Goal: Task Accomplishment & Management: Manage account settings

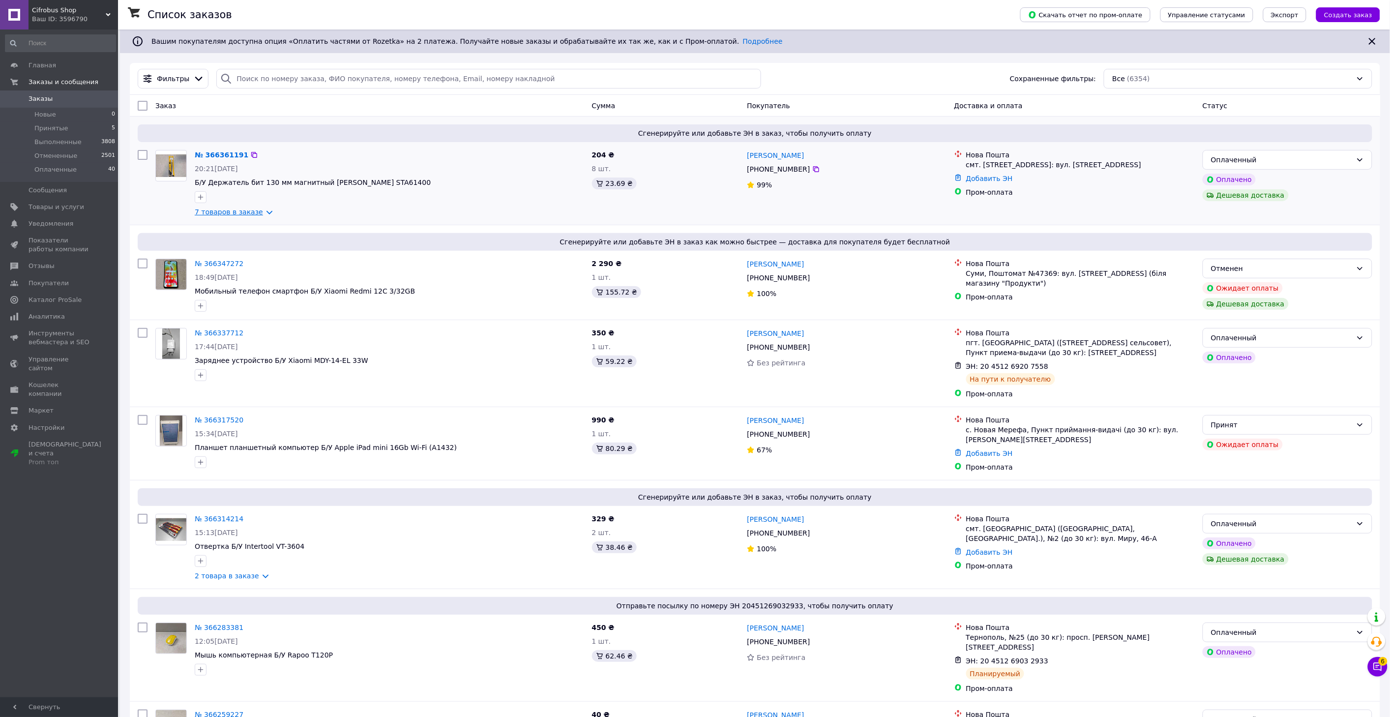
click at [258, 210] on link "7 товаров в заказе" at bounding box center [229, 212] width 68 height 8
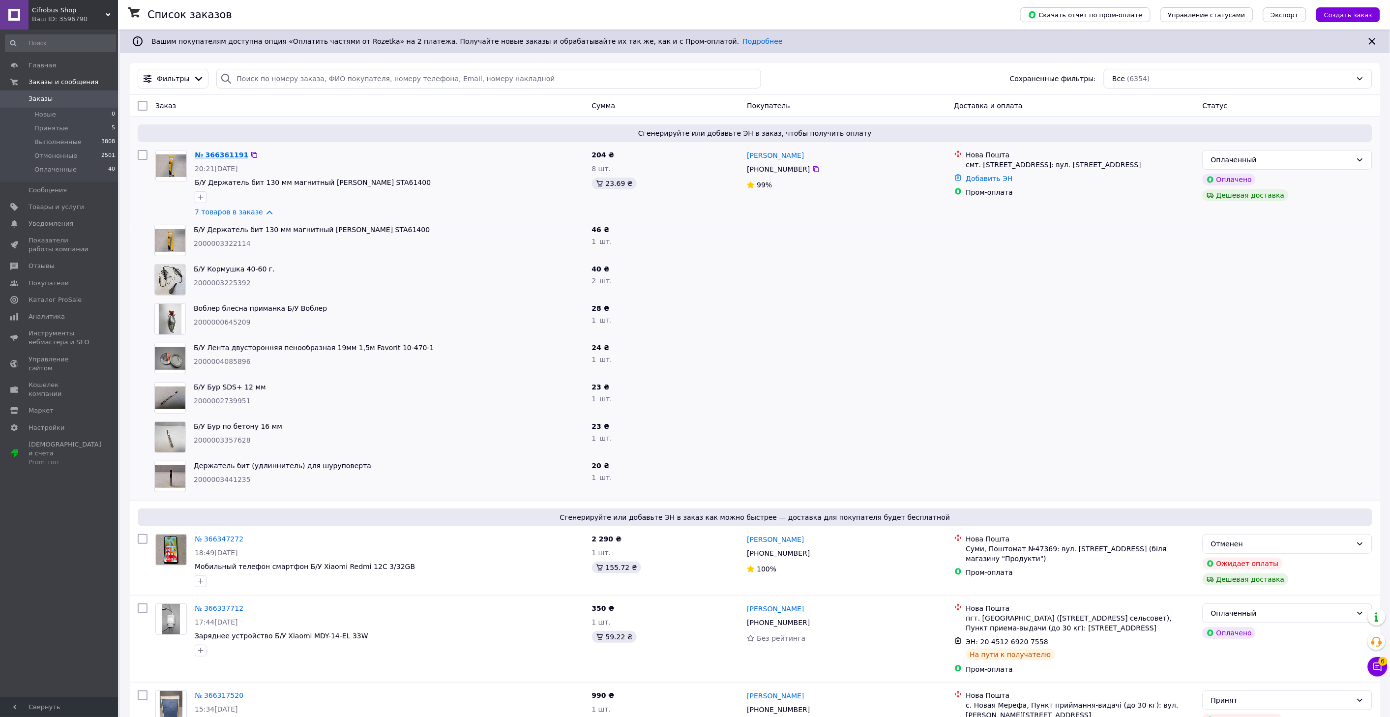
click at [214, 157] on link "№ 366361191" at bounding box center [222, 155] width 54 height 8
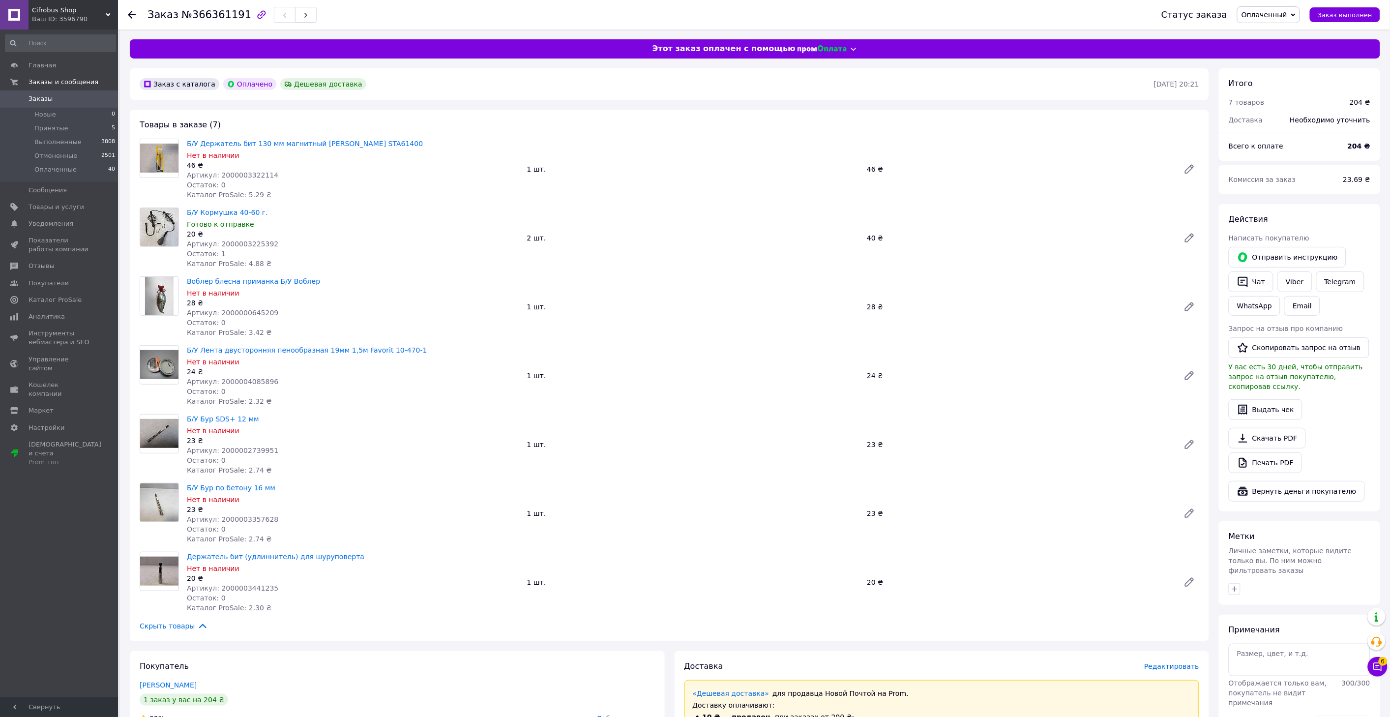
click at [242, 173] on span "Артикул: 2000003322114" at bounding box center [232, 175] width 91 height 8
copy span "2000003322114"
click at [233, 244] on span "Артикул: 2000003225392" at bounding box center [232, 244] width 91 height 8
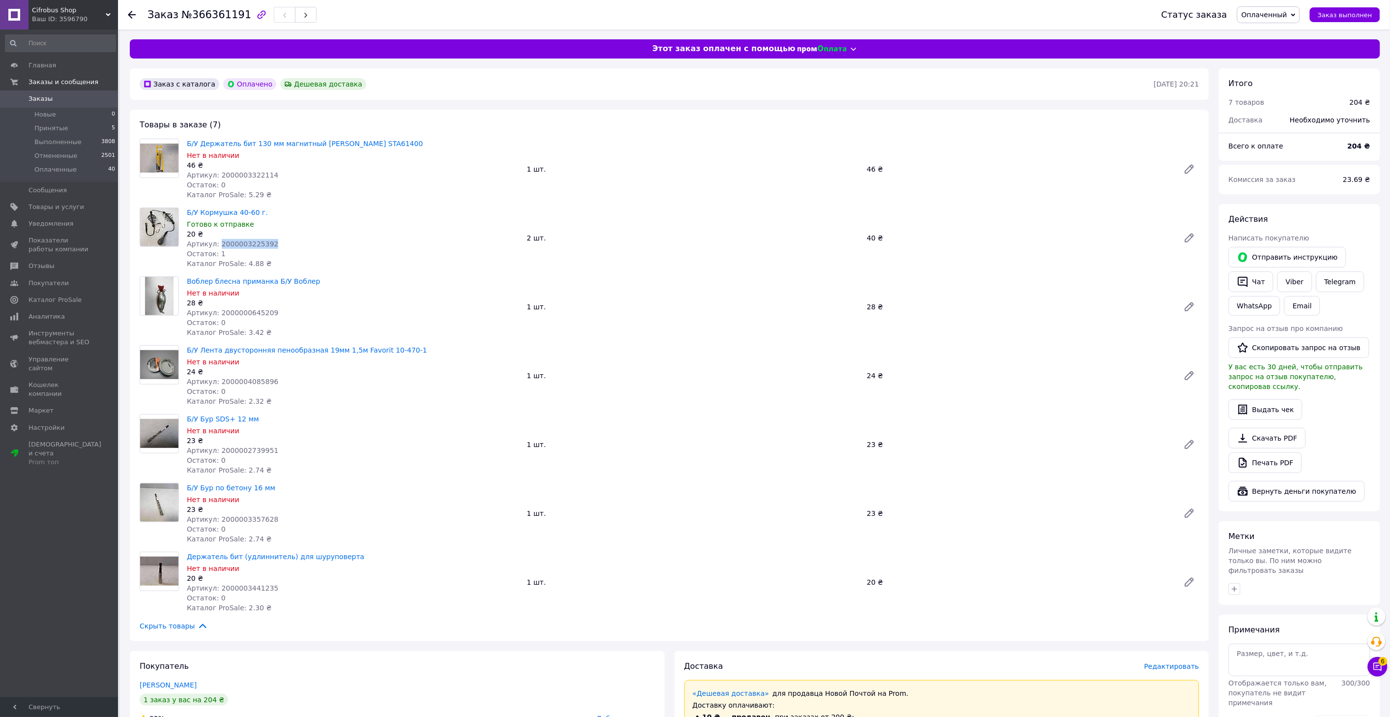
copy span "2000003225392"
click at [240, 311] on span "Артикул: 2000000645209" at bounding box center [232, 313] width 91 height 8
copy span "2000000645209"
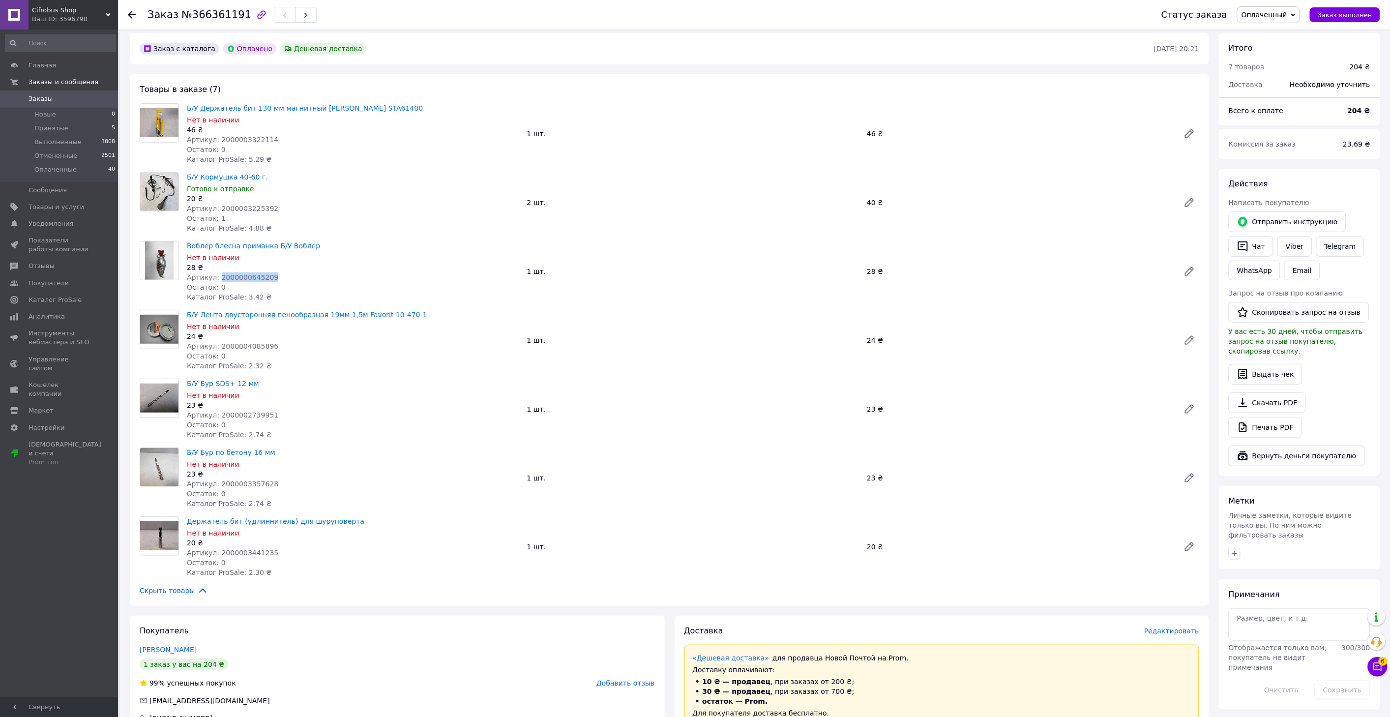
scroll to position [55, 0]
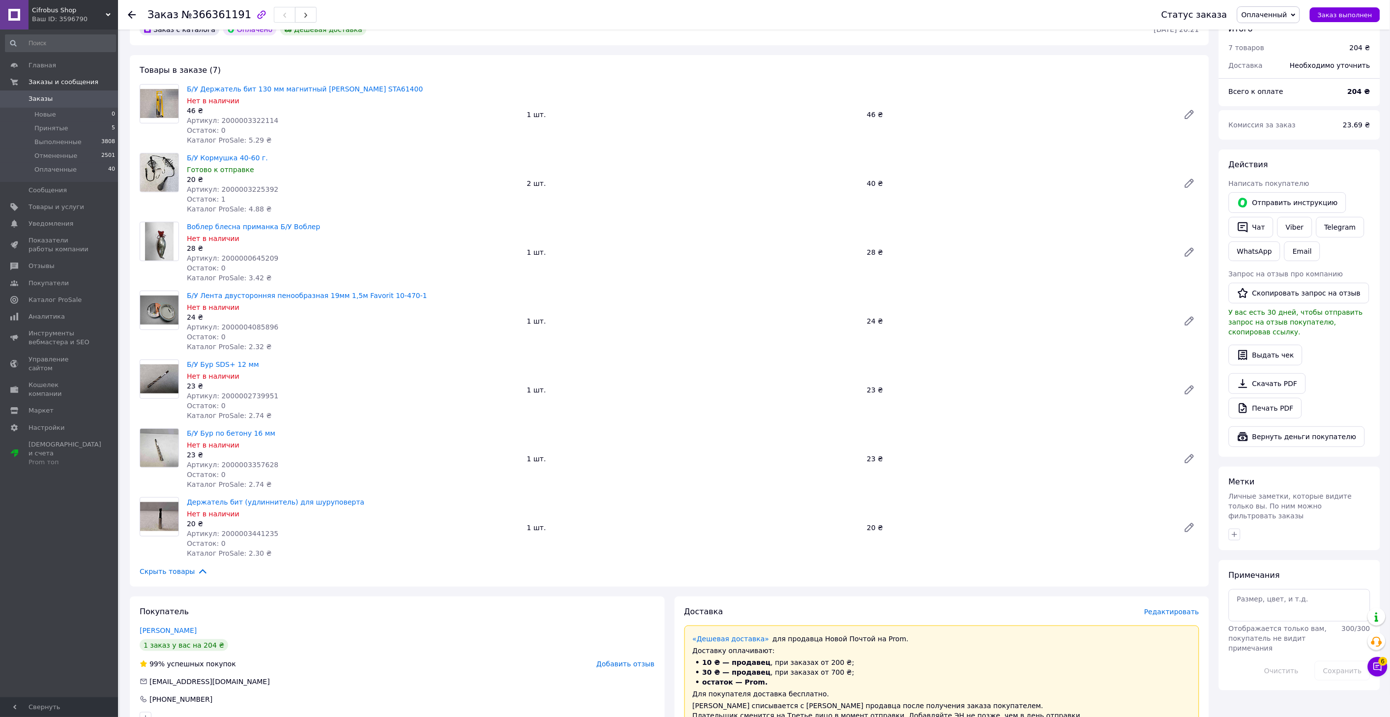
click at [253, 326] on span "Артикул: 2000004085896" at bounding box center [232, 327] width 91 height 8
copy span "2000004085896"
click at [234, 392] on span "Артикул: 2000002739951" at bounding box center [232, 396] width 91 height 8
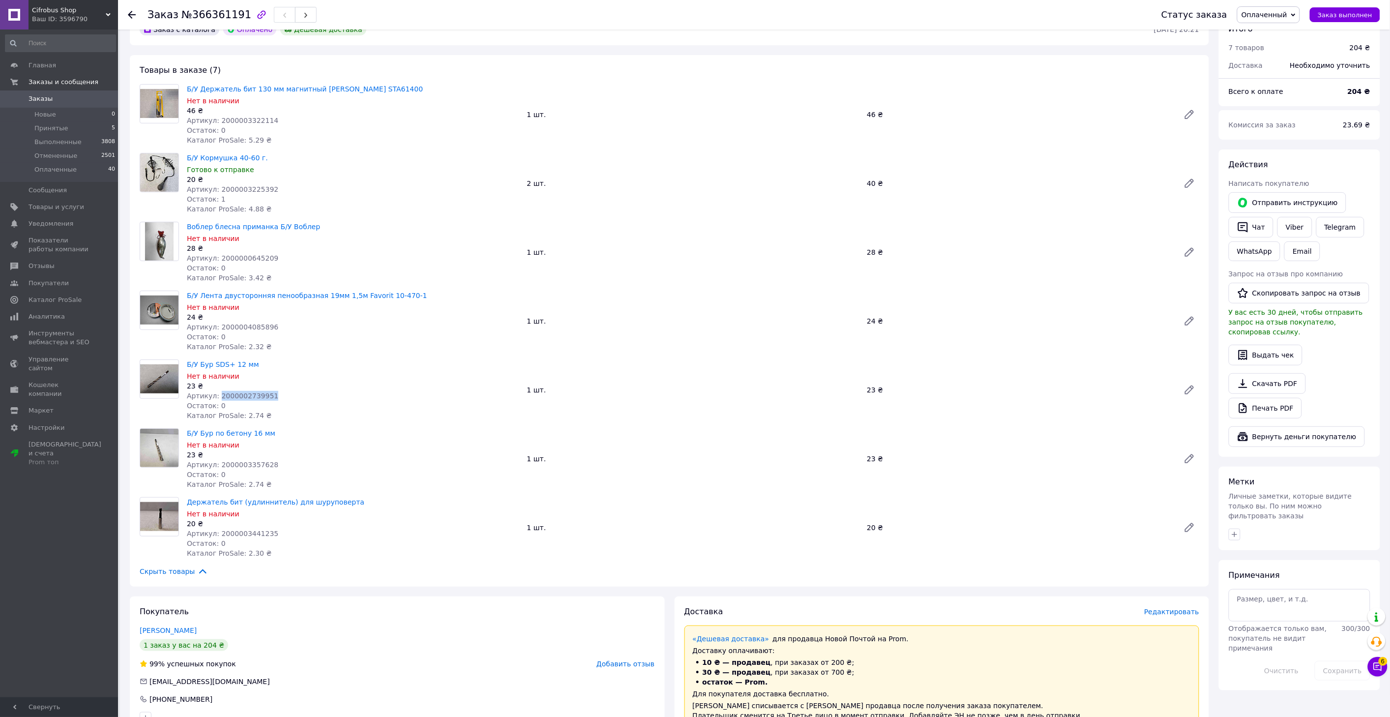
copy span "2000002739951"
click at [253, 465] on span "Артикул: 2000003357628" at bounding box center [232, 465] width 91 height 8
copy span "2000003357628"
click at [249, 534] on span "Артикул: 2000003441235" at bounding box center [232, 534] width 91 height 8
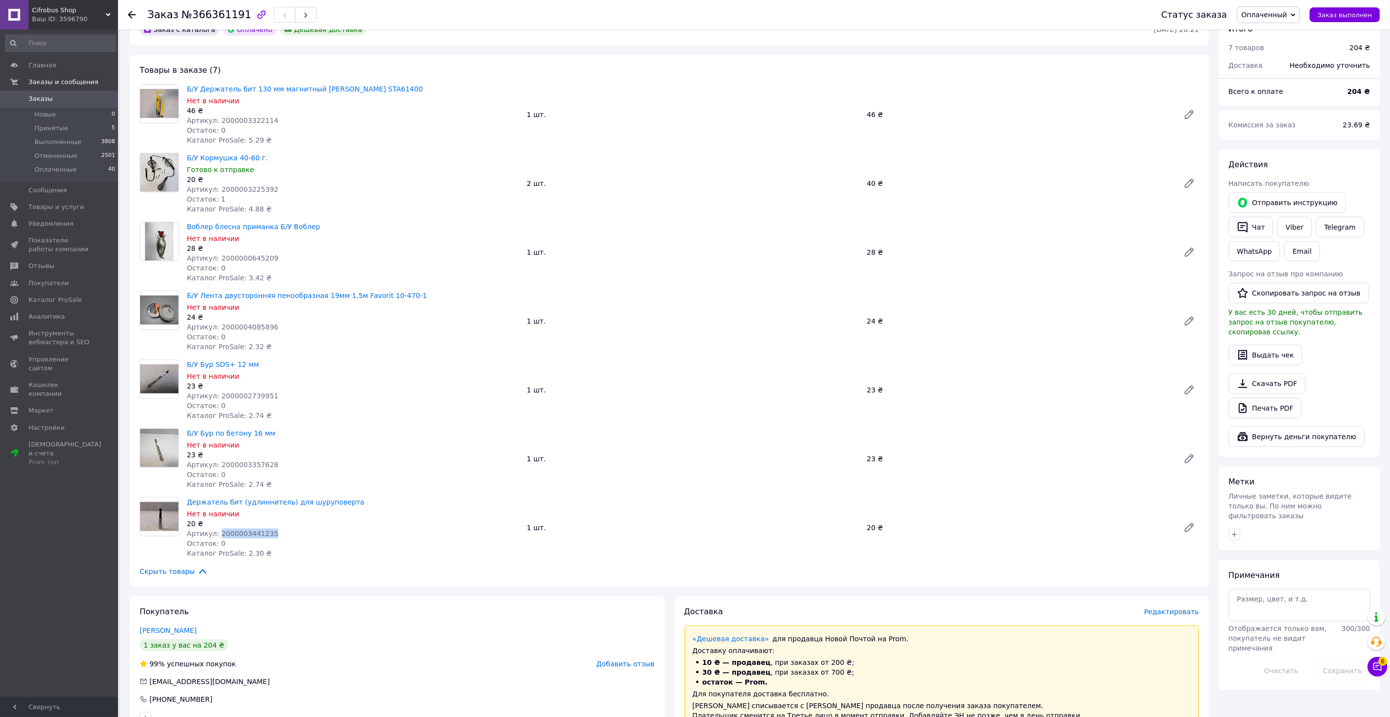
click at [249, 534] on span "Артикул: 2000003441235" at bounding box center [232, 534] width 91 height 8
copy span "2000003441235"
click at [250, 259] on span "Артикул: 2000000645209" at bounding box center [232, 258] width 91 height 8
copy span "2000000645209"
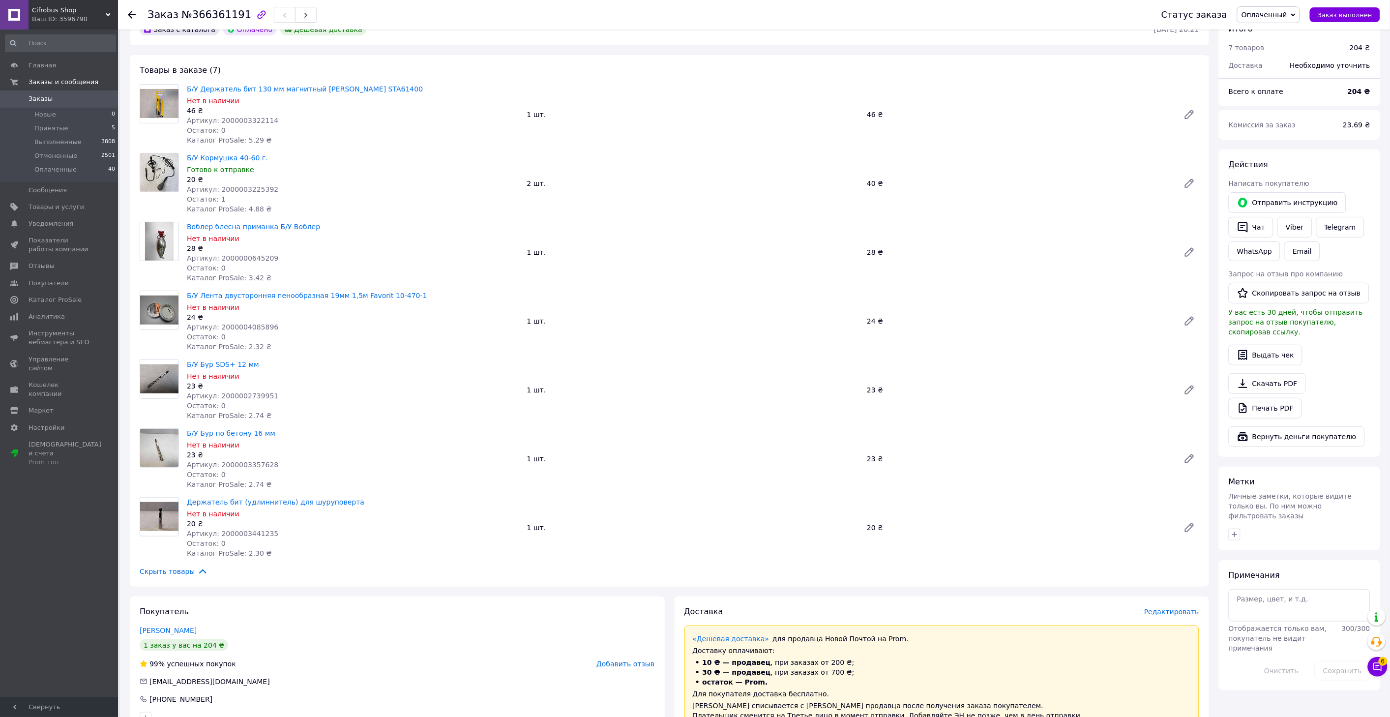
click at [252, 187] on span "Артикул: 2000003225392" at bounding box center [232, 189] width 91 height 8
copy span "2000003225392"
click at [248, 328] on span "Артикул: 2000004085896" at bounding box center [232, 327] width 91 height 8
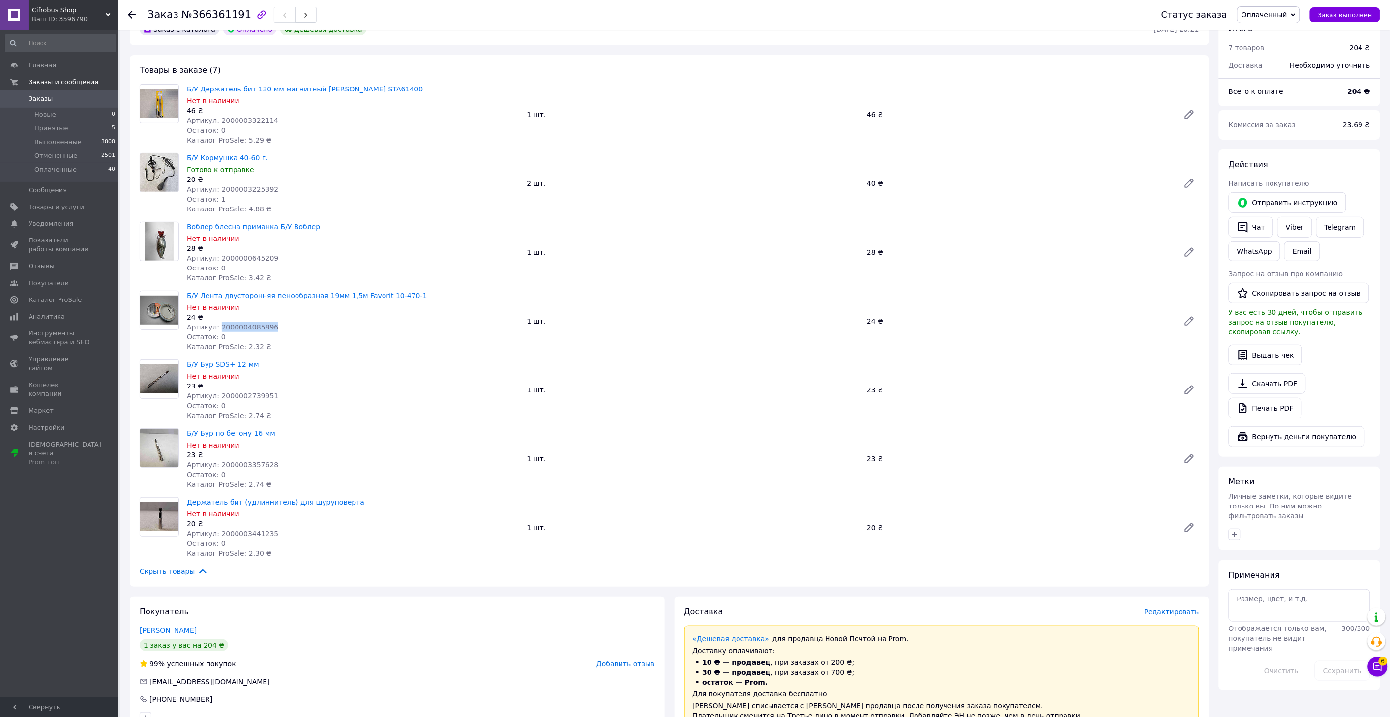
copy span "2000004085896"
click at [240, 121] on span "Артикул: 2000003322114" at bounding box center [232, 121] width 91 height 8
click at [233, 187] on span "Артикул: 2000003225392" at bounding box center [232, 189] width 91 height 8
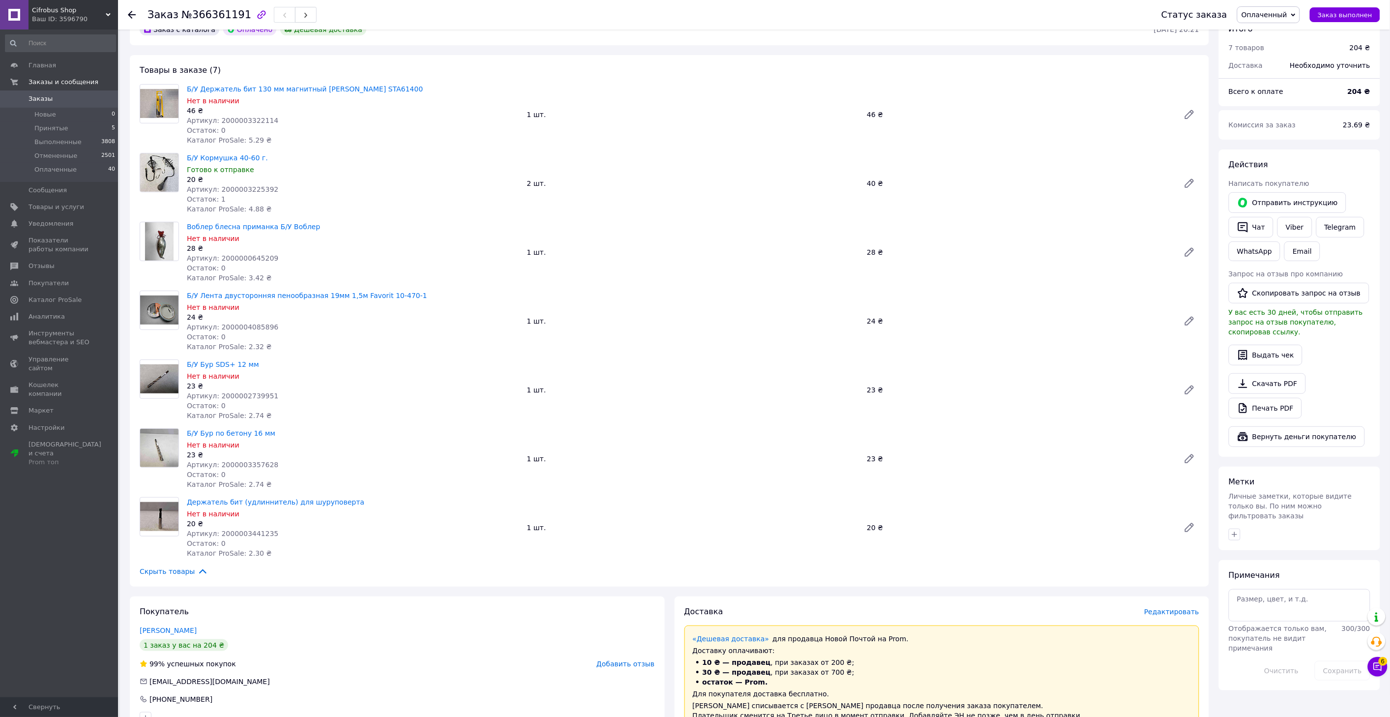
click at [249, 259] on span "Артикул: 2000000645209" at bounding box center [232, 258] width 91 height 8
click at [248, 327] on span "Артикул: 2000004085896" at bounding box center [232, 327] width 91 height 8
click at [240, 392] on span "Артикул: 2000002739951" at bounding box center [232, 396] width 91 height 8
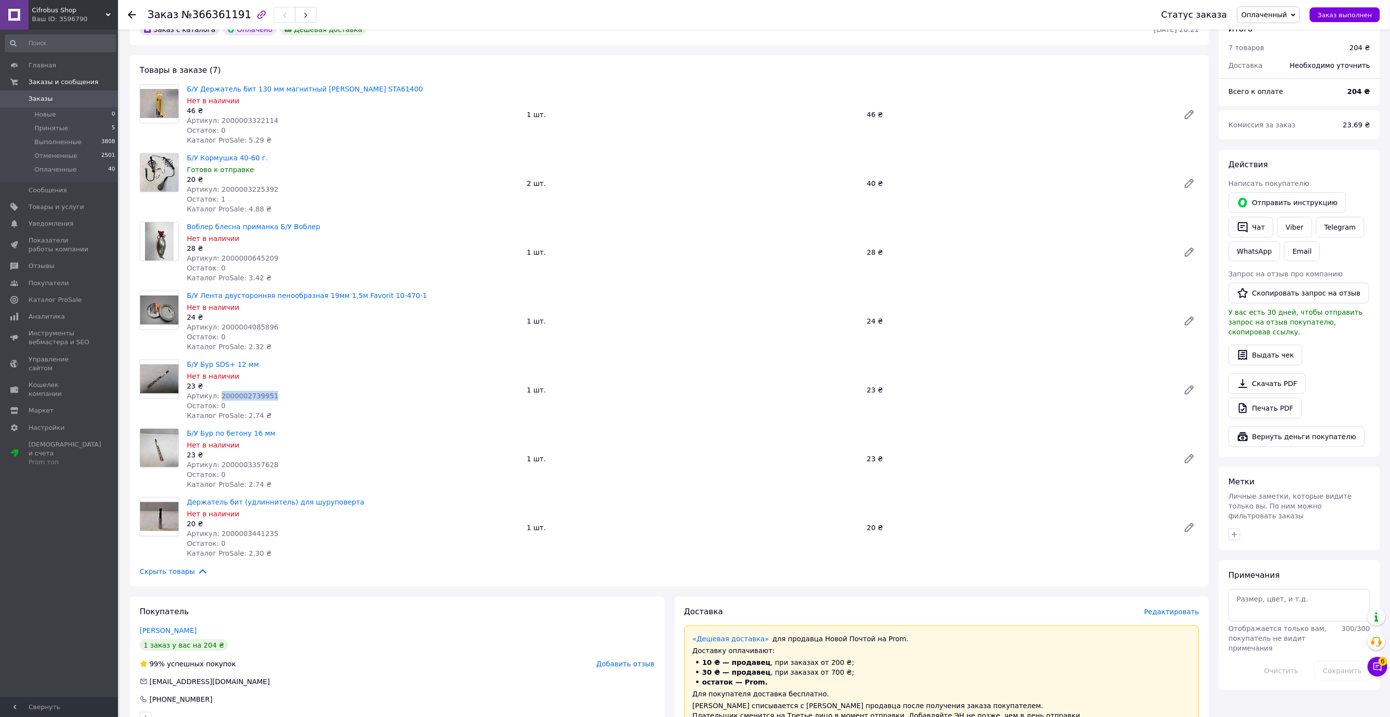
click at [240, 392] on span "Артикул: 2000002739951" at bounding box center [232, 396] width 91 height 8
click at [238, 461] on span "Артикул: 2000003357628" at bounding box center [232, 465] width 91 height 8
click at [247, 533] on span "Артикул: 2000003441235" at bounding box center [232, 534] width 91 height 8
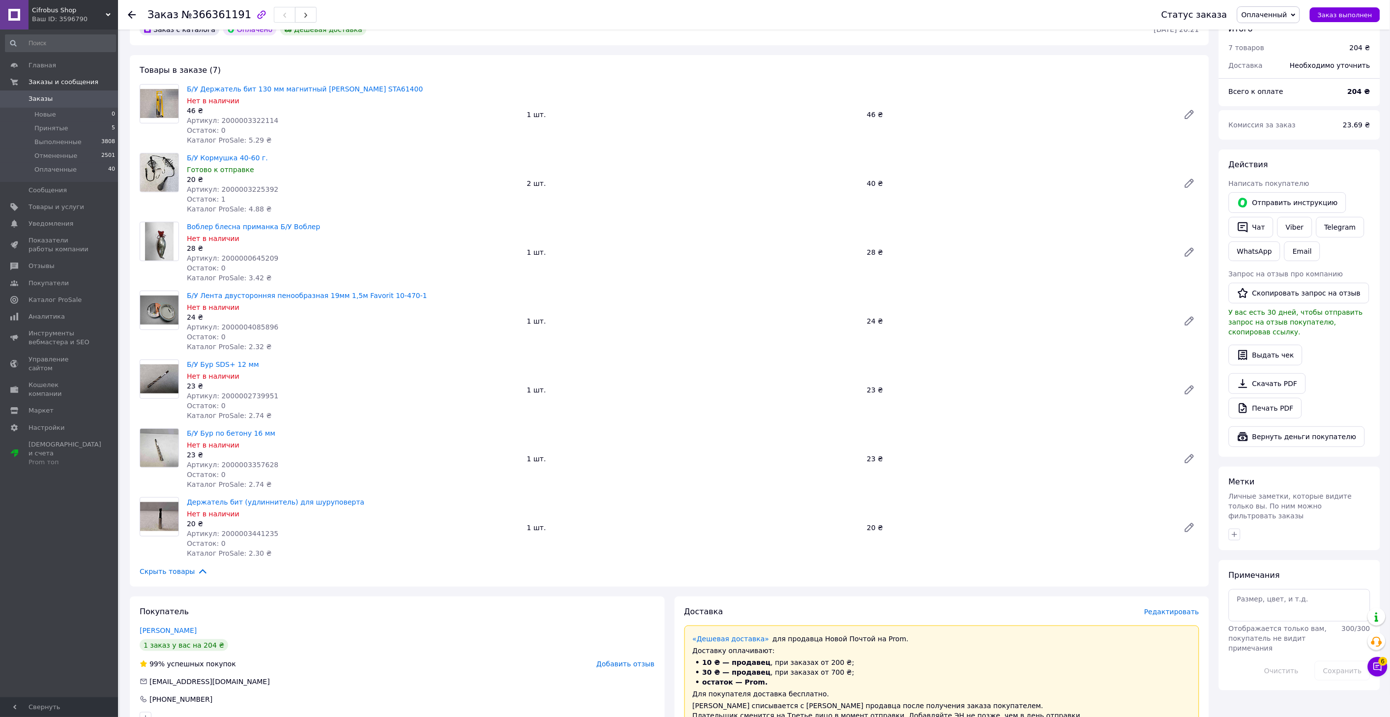
click at [669, 592] on div "Заказ с каталога Оплачено Дешевая доставка 12.10.2025 • 20:21 Товары в заказе (…" at bounding box center [669, 549] width 1089 height 1071
click at [243, 189] on span "Артикул: 2000003225392" at bounding box center [232, 189] width 91 height 8
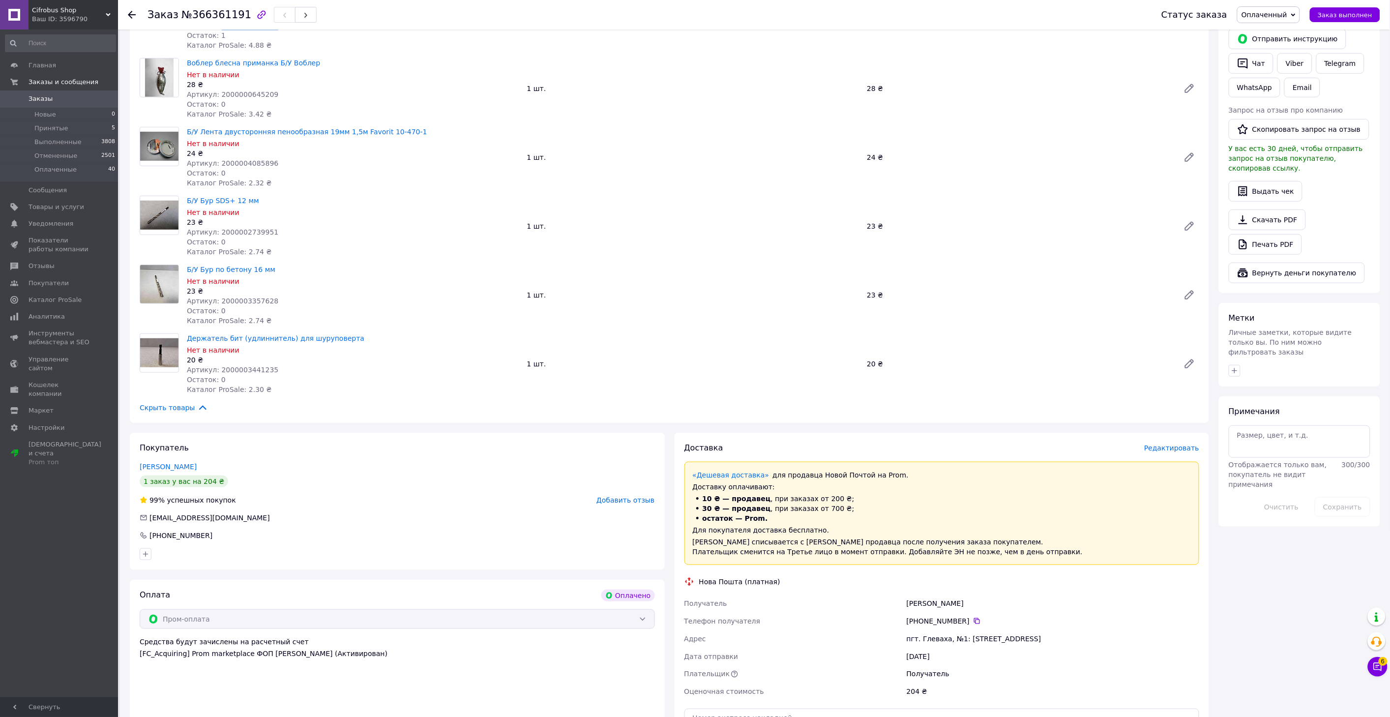
scroll to position [382, 0]
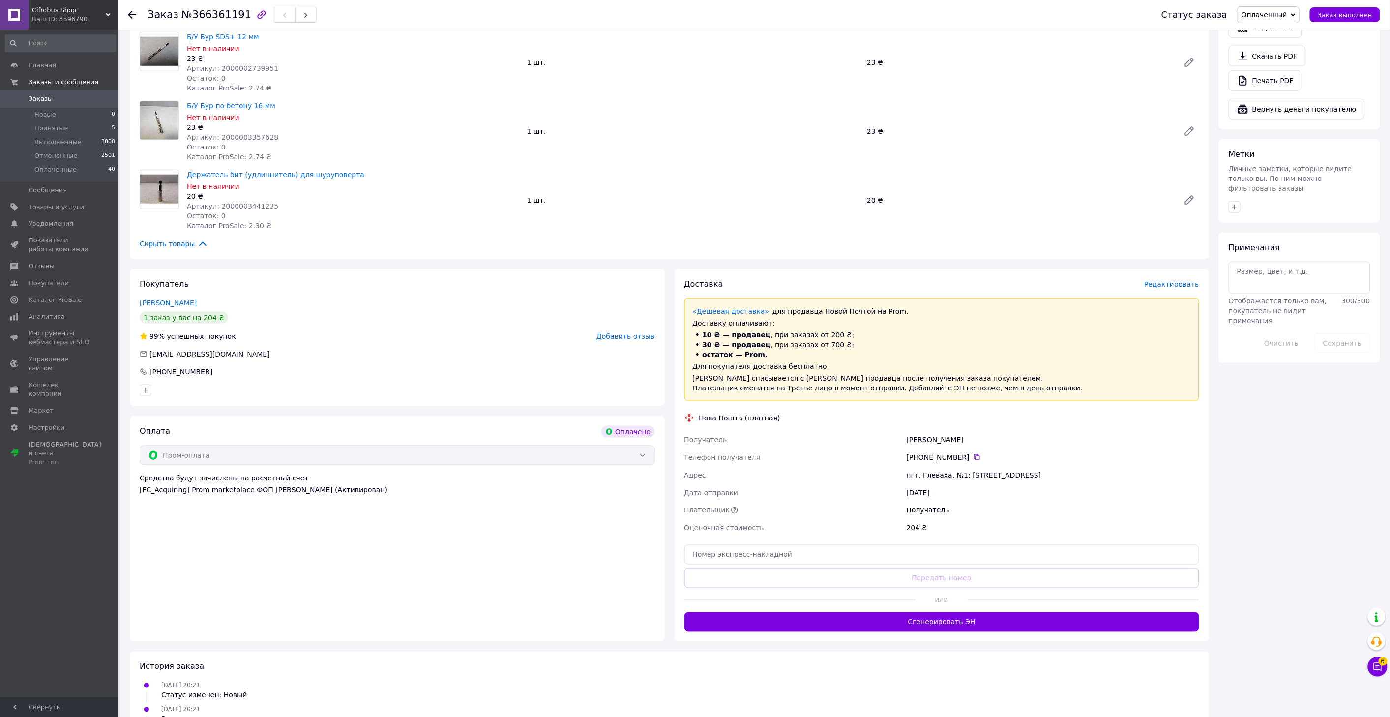
click at [1187, 287] on span "Редактировать" at bounding box center [1171, 284] width 55 height 8
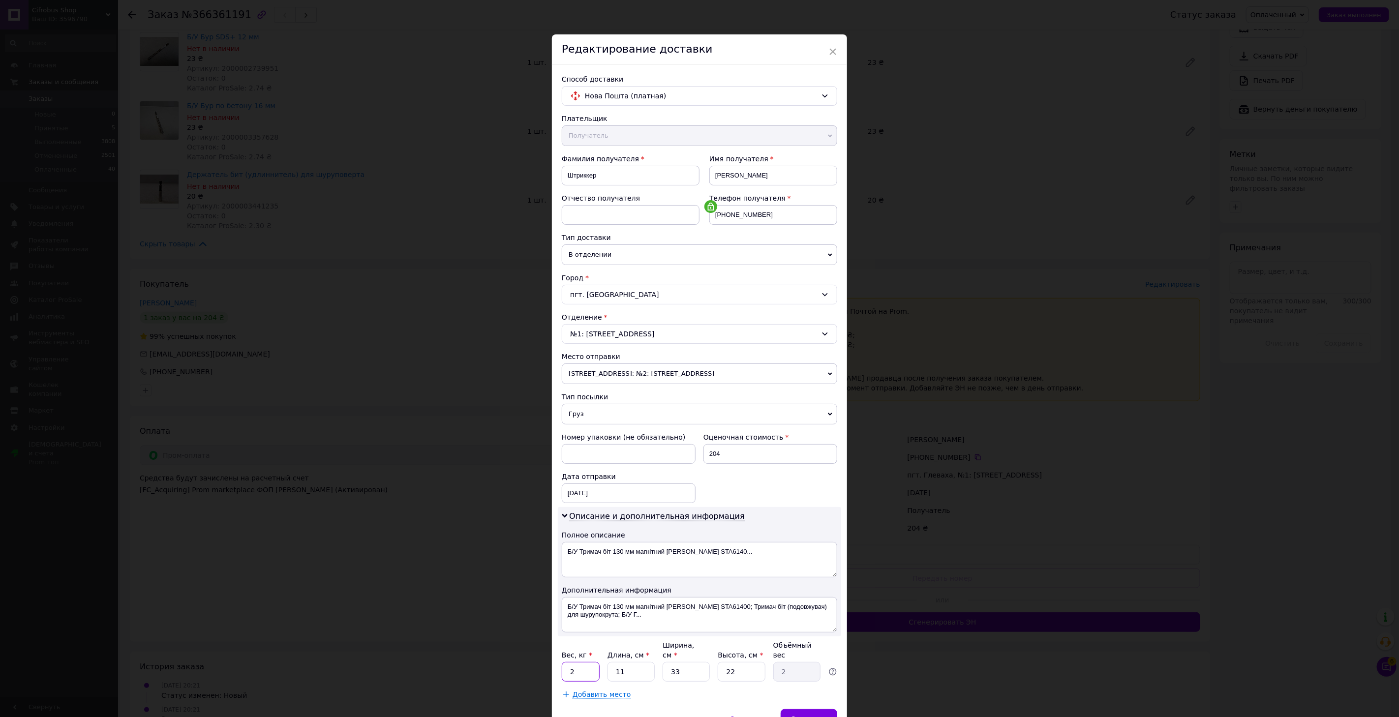
click at [587, 665] on input "2" at bounding box center [581, 672] width 38 height 20
type input "1"
type input "2"
type input "0.36"
type input "20"
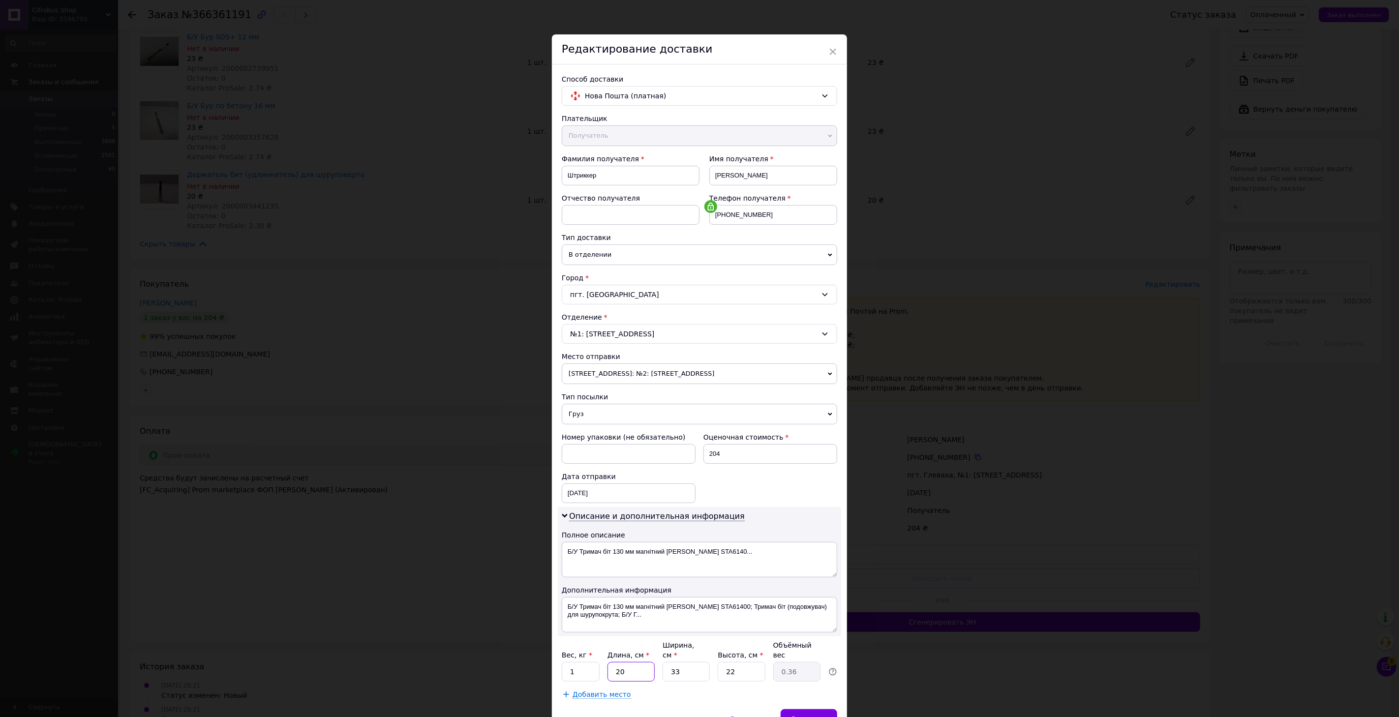
type input "3.63"
type input "20"
type input "1"
type input "0.11"
type input "15"
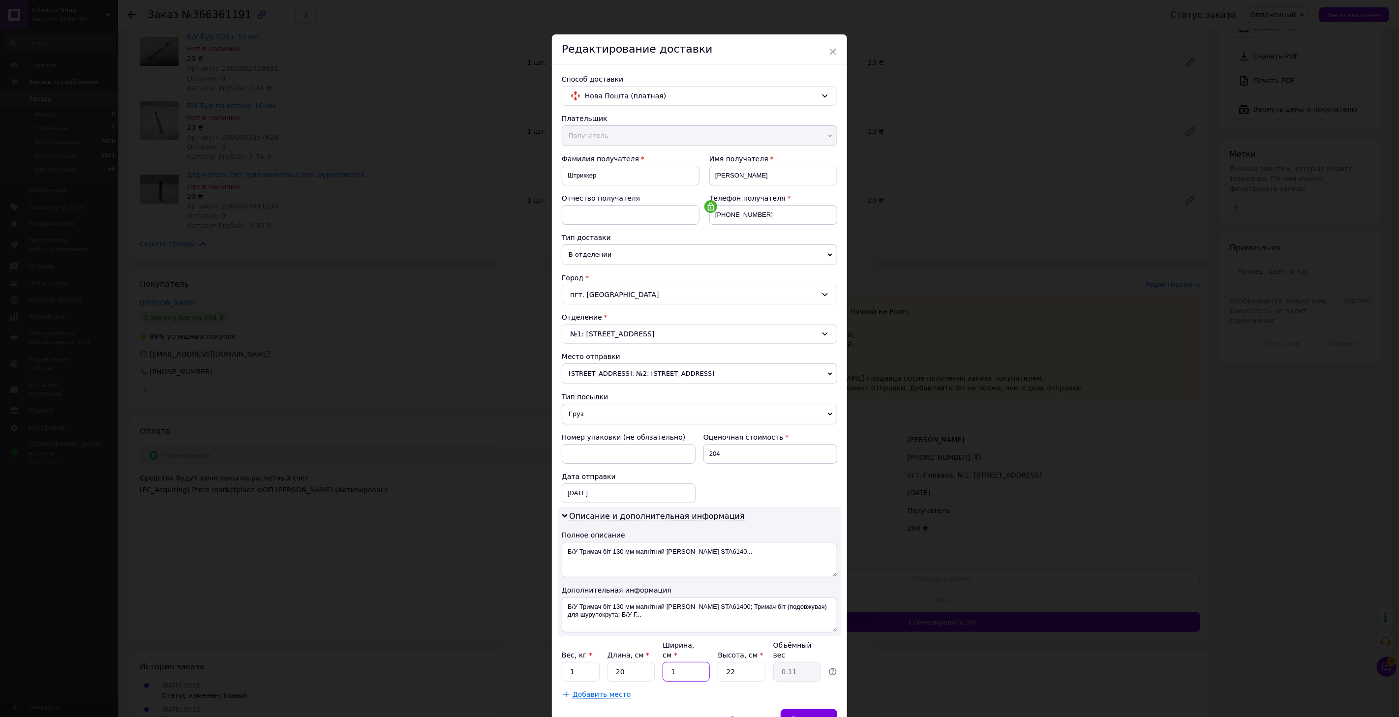
type input "1.65"
type input "15"
type input "1"
type input "0.1"
type input "10"
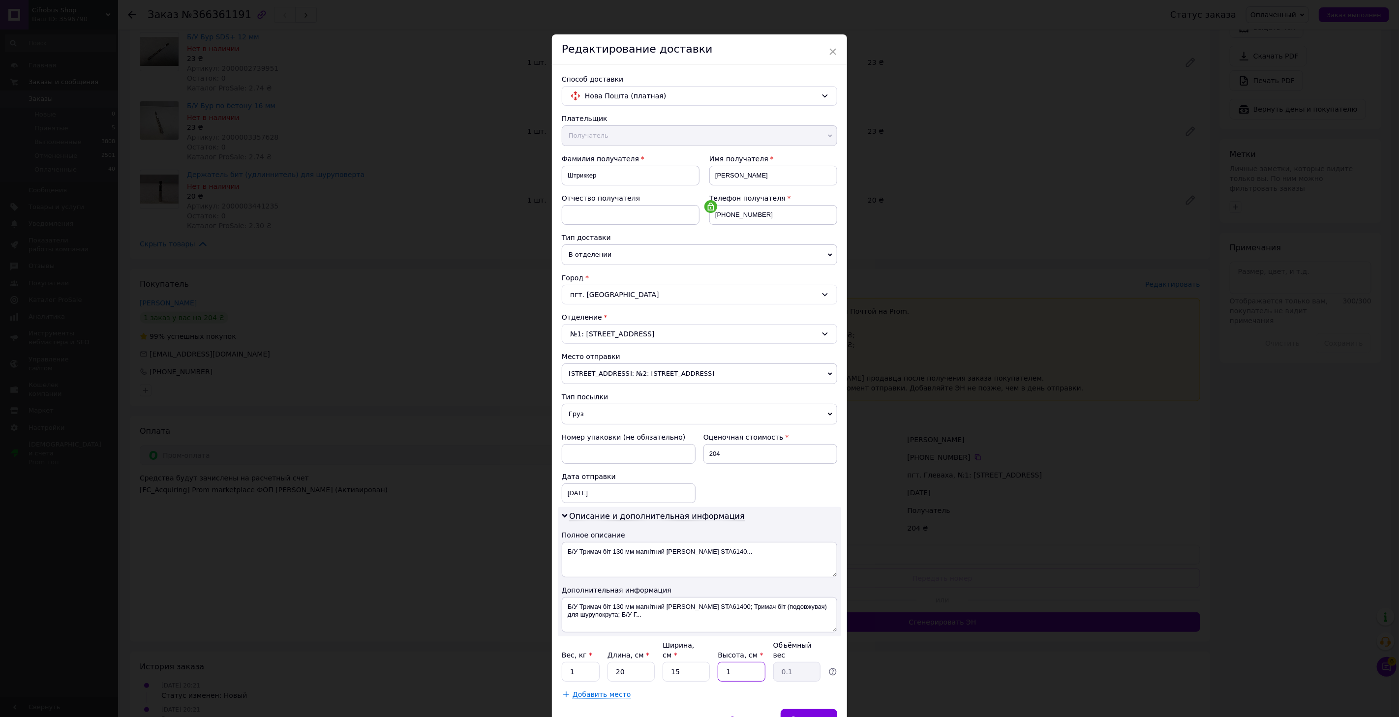
type input "0.75"
type input "10"
click at [687, 690] on div "Добавить место" at bounding box center [699, 695] width 275 height 10
click at [802, 715] on span "Сохранить" at bounding box center [809, 718] width 36 height 7
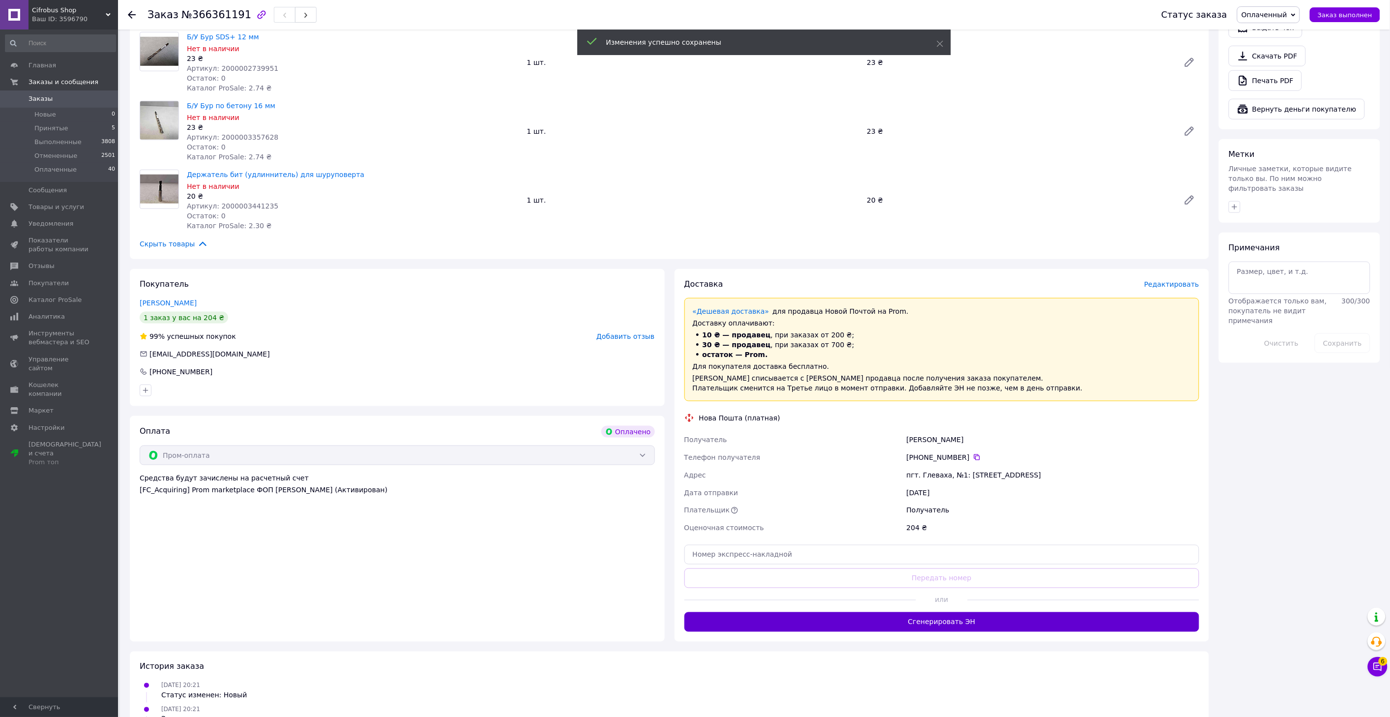
click at [928, 626] on button "Сгенерировать ЭН" at bounding box center [942, 622] width 515 height 20
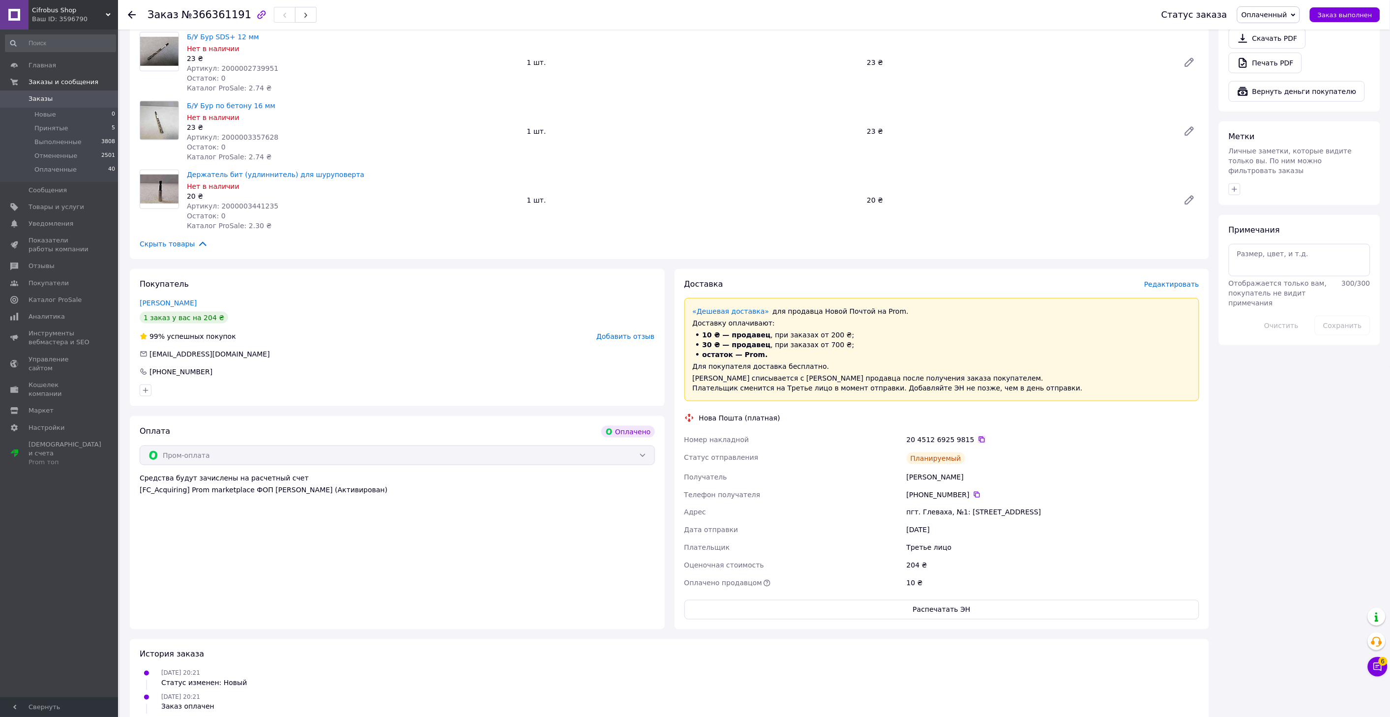
click at [978, 439] on icon at bounding box center [982, 440] width 8 height 8
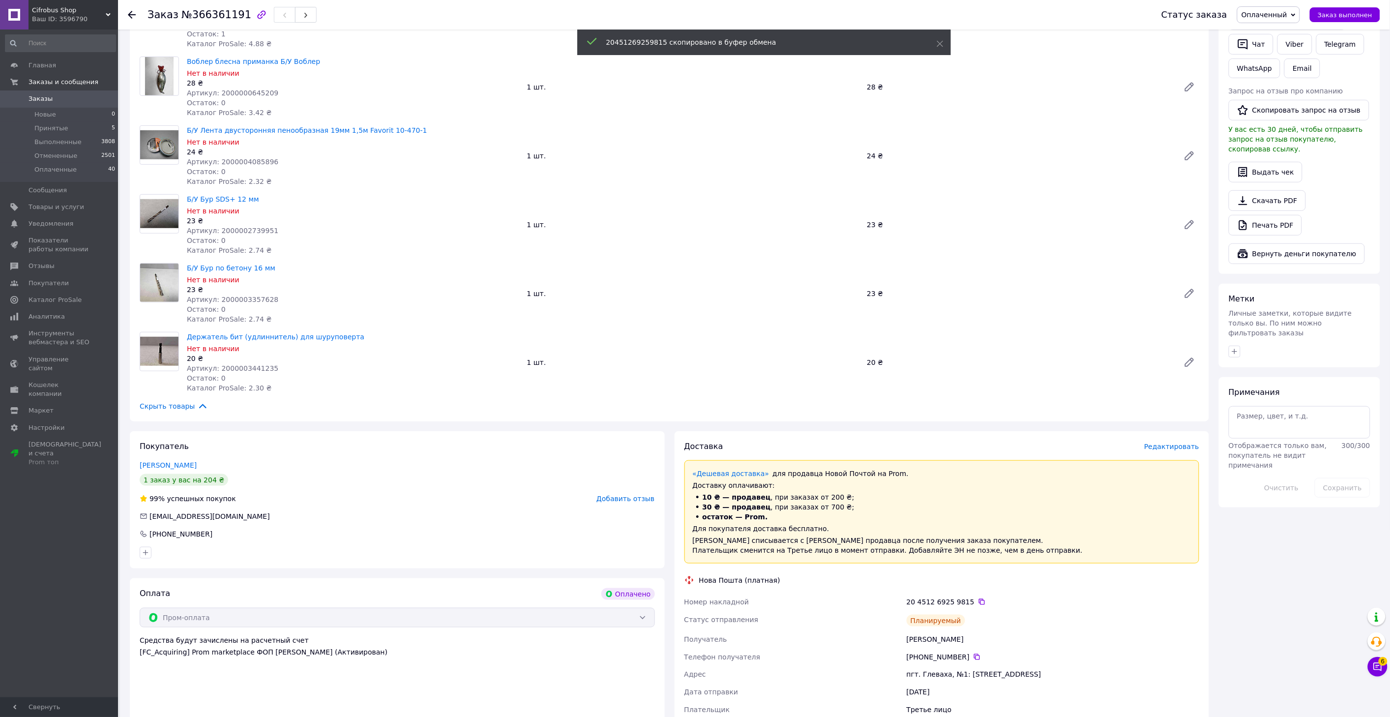
scroll to position [328, 0]
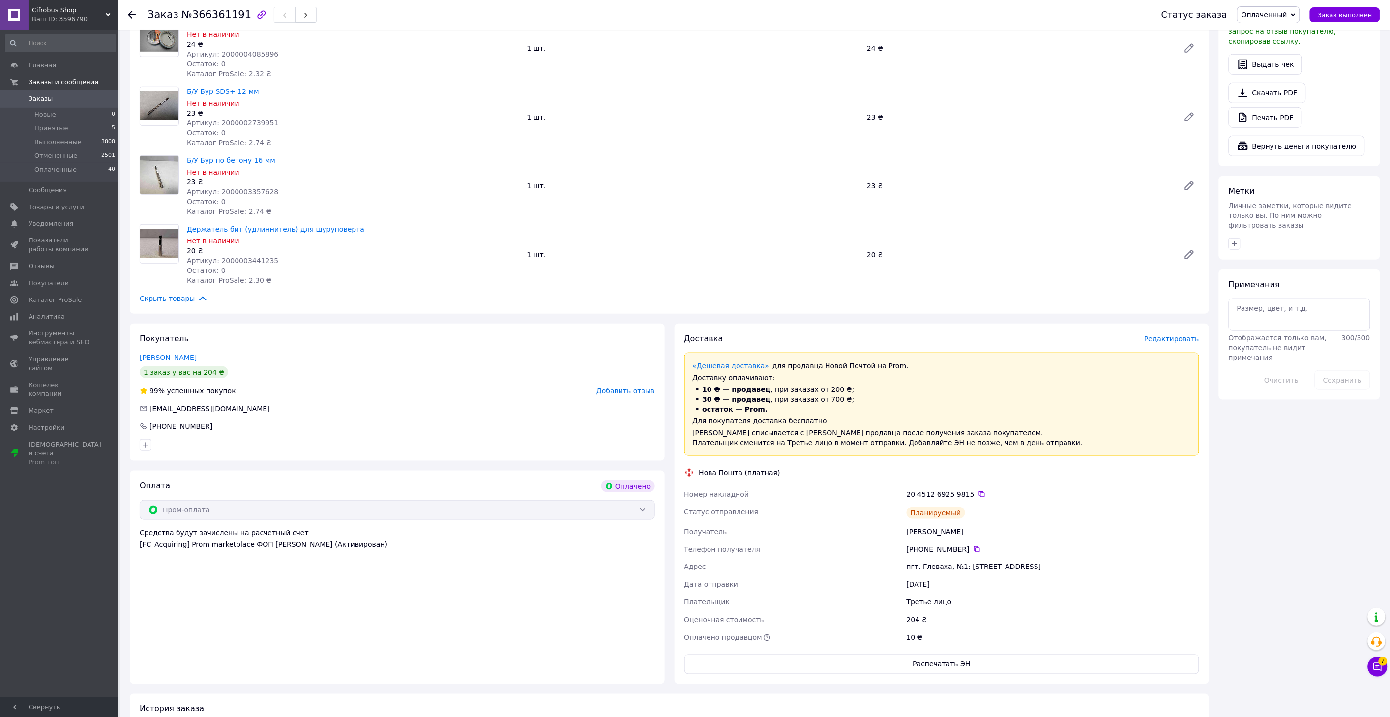
click at [41, 99] on span "Заказы" at bounding box center [41, 98] width 24 height 9
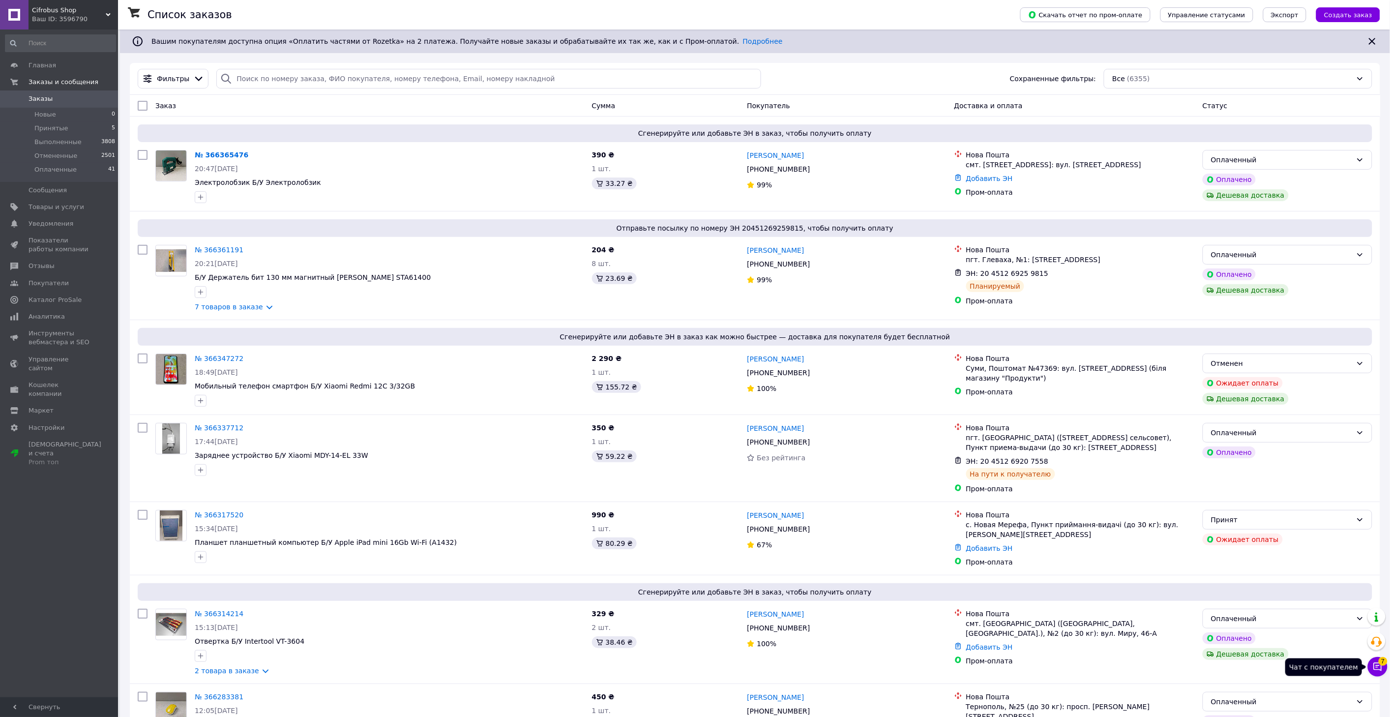
click at [1369, 663] on button "Чат с покупателем 7" at bounding box center [1378, 667] width 20 height 20
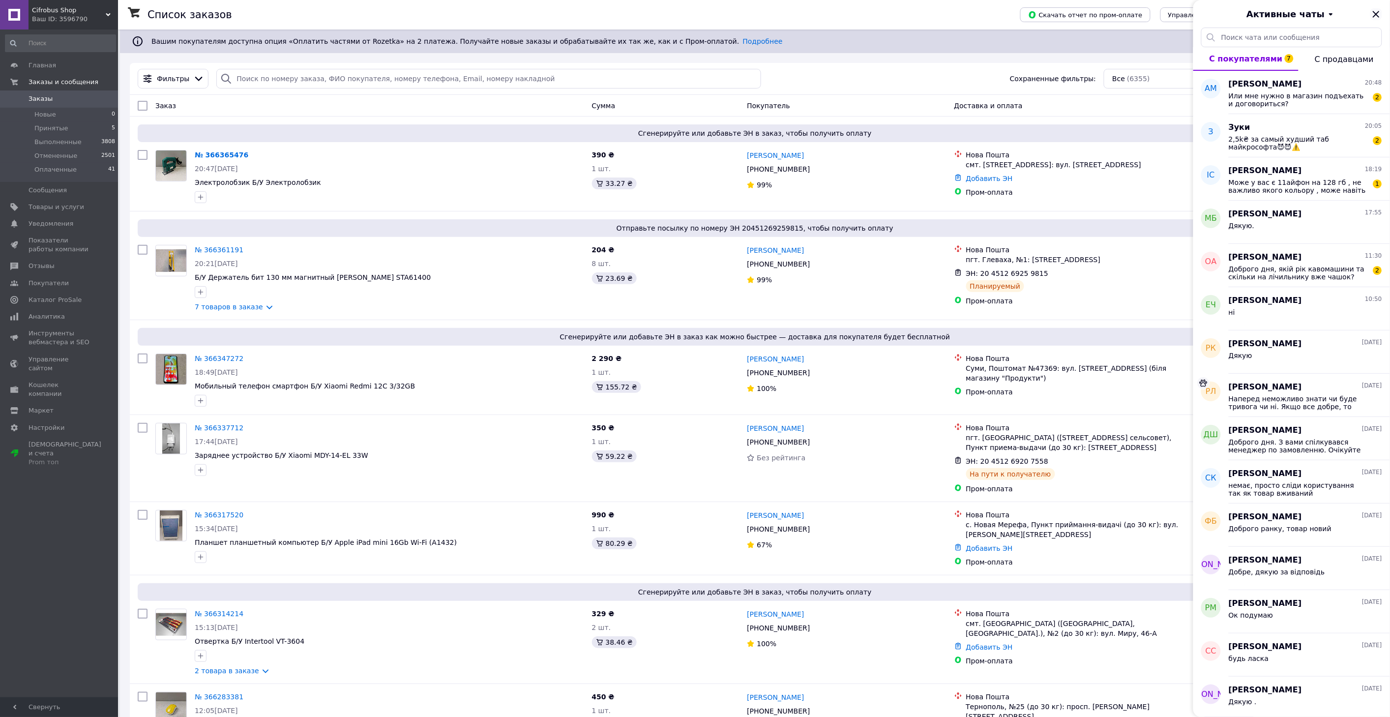
click at [1376, 12] on icon "Закрыть" at bounding box center [1377, 14] width 12 height 12
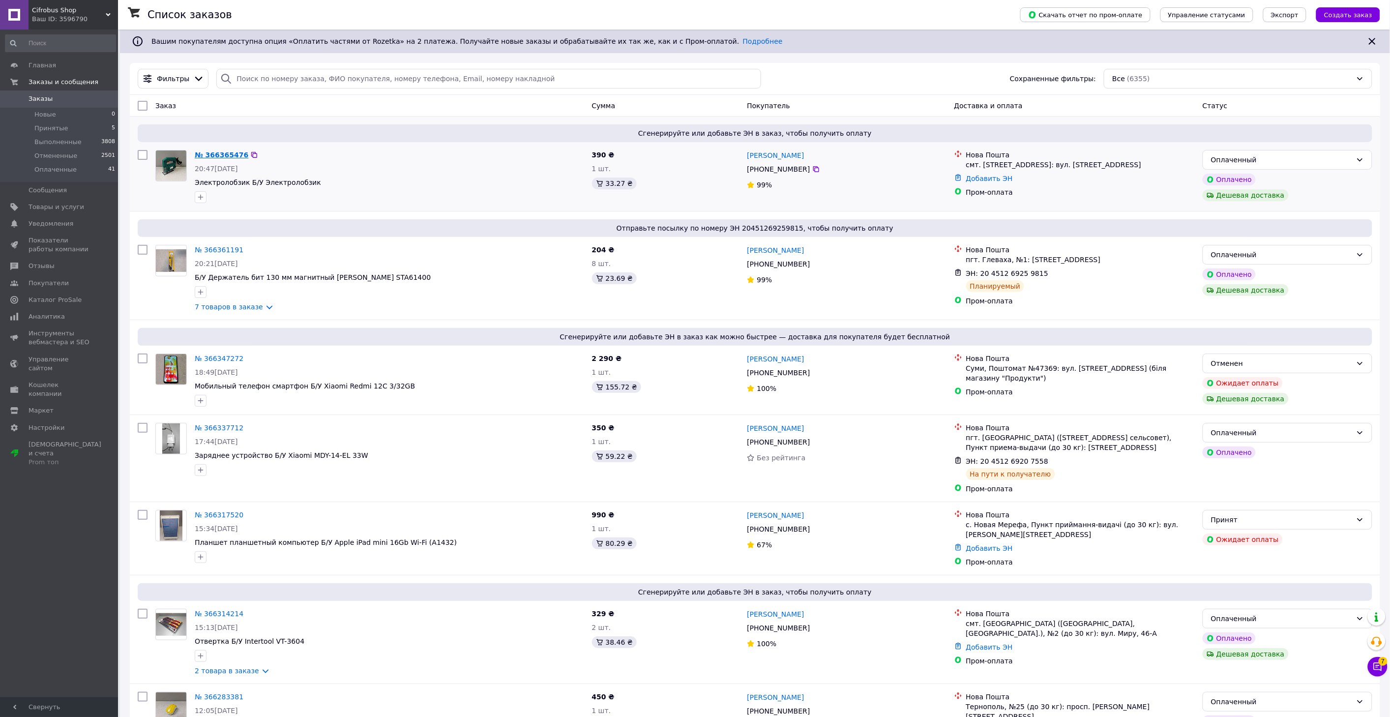
click at [214, 154] on link "№ 366365476" at bounding box center [222, 155] width 54 height 8
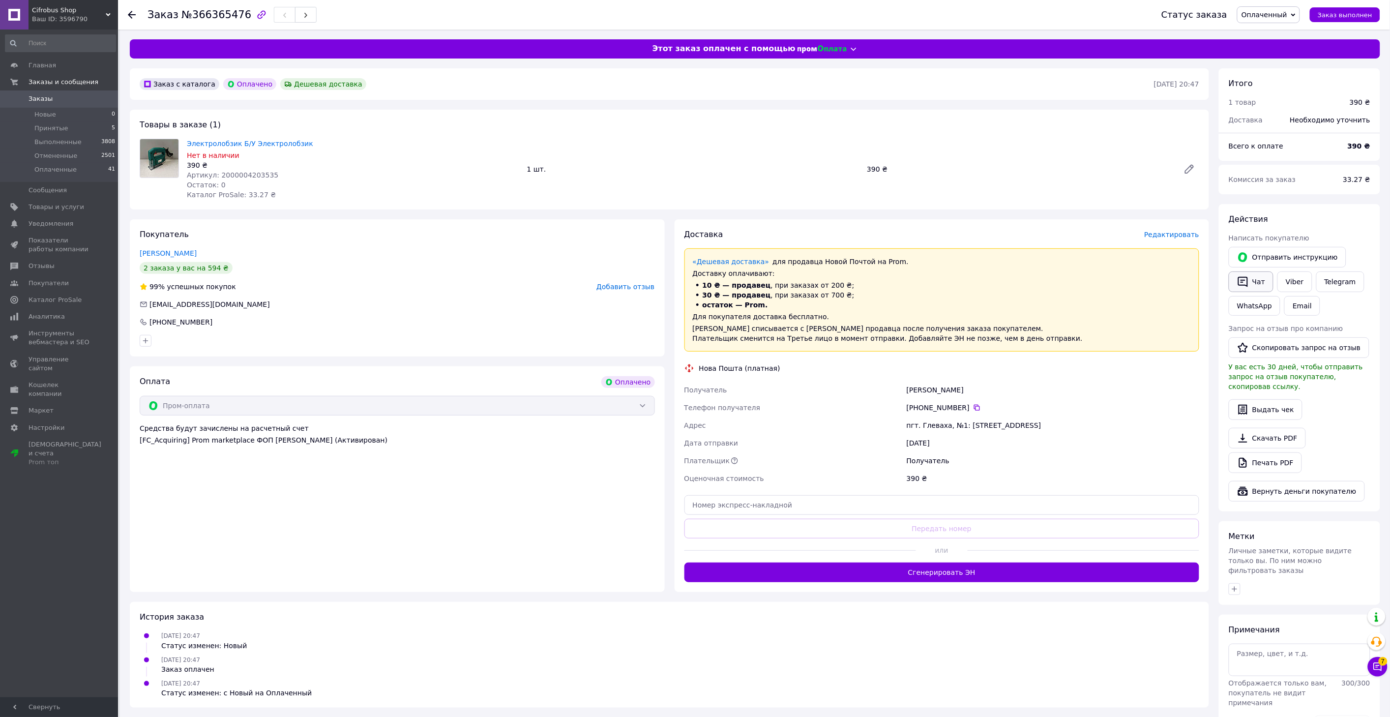
click at [1255, 283] on button "Чат" at bounding box center [1251, 281] width 45 height 21
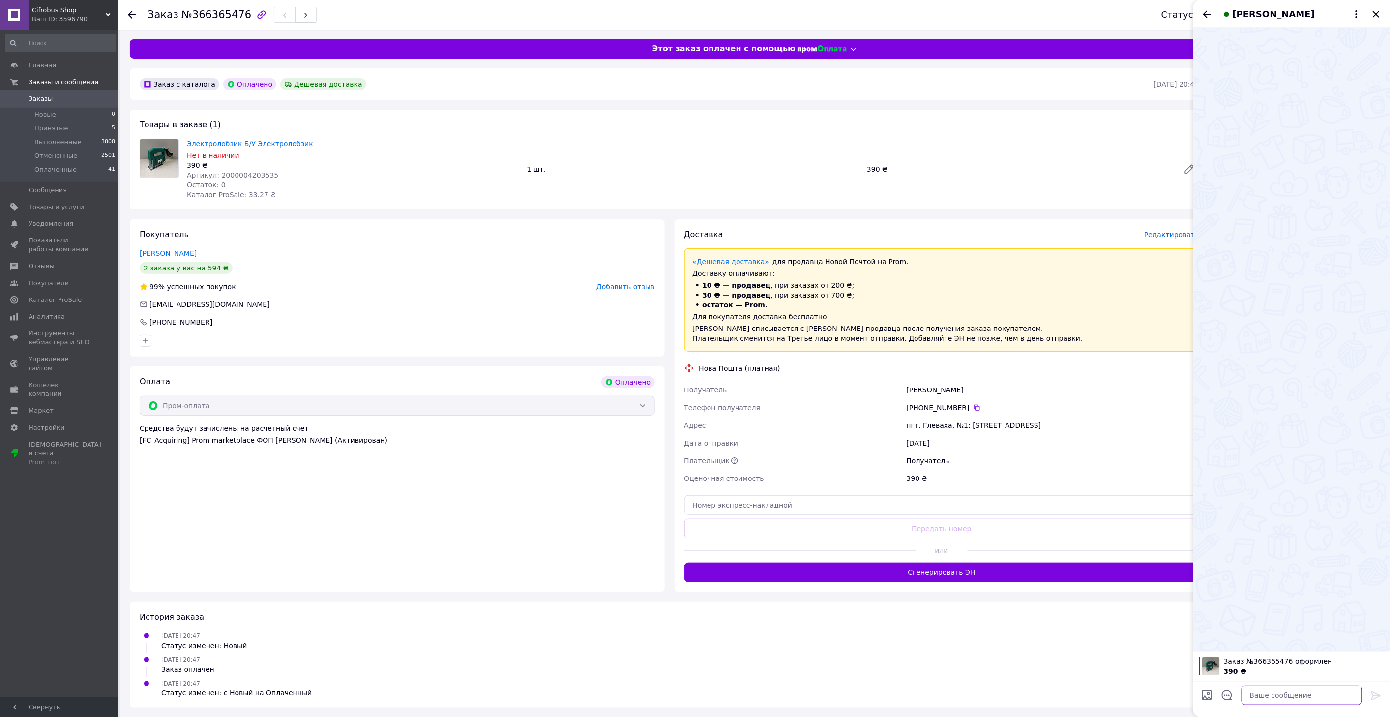
click at [1294, 694] on textarea at bounding box center [1302, 696] width 121 height 20
paste textarea "[URL][DOMAIN_NAME]"
type textarea "[URL][DOMAIN_NAME]"
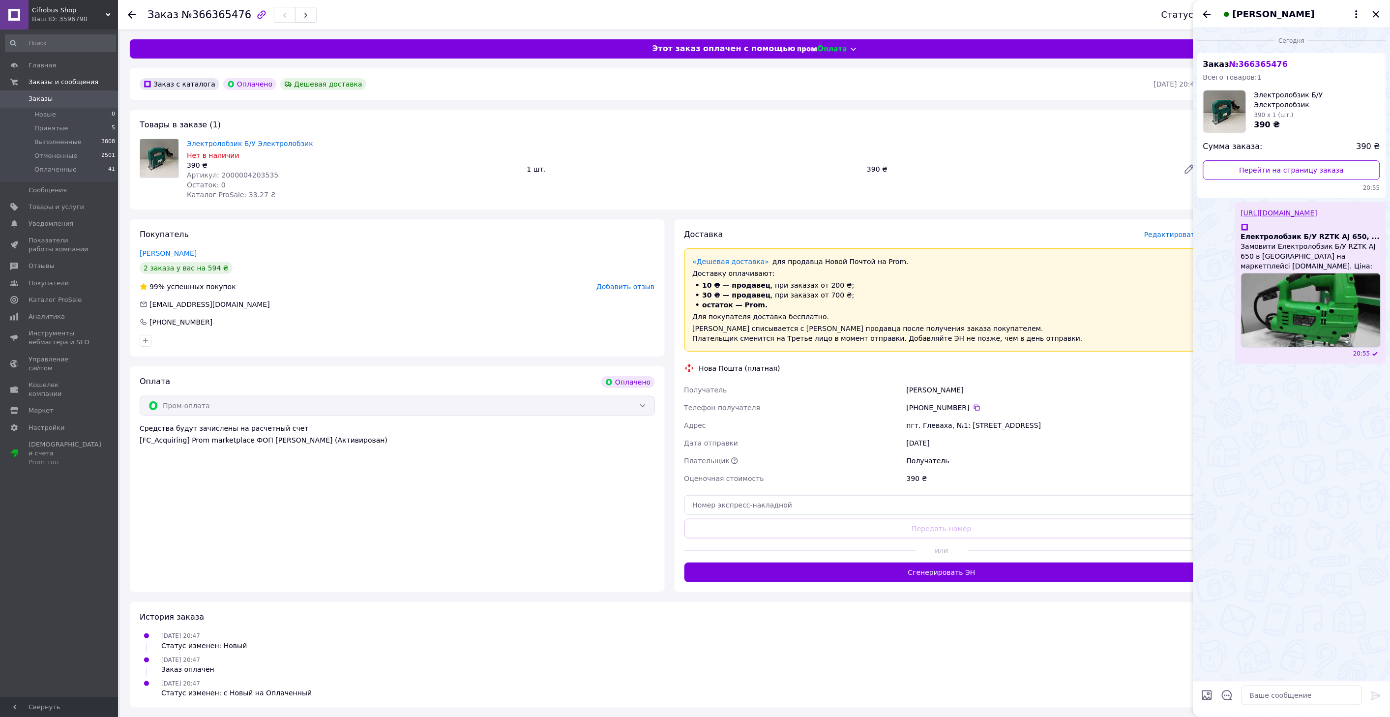
click at [44, 96] on span "Заказы" at bounding box center [41, 98] width 24 height 9
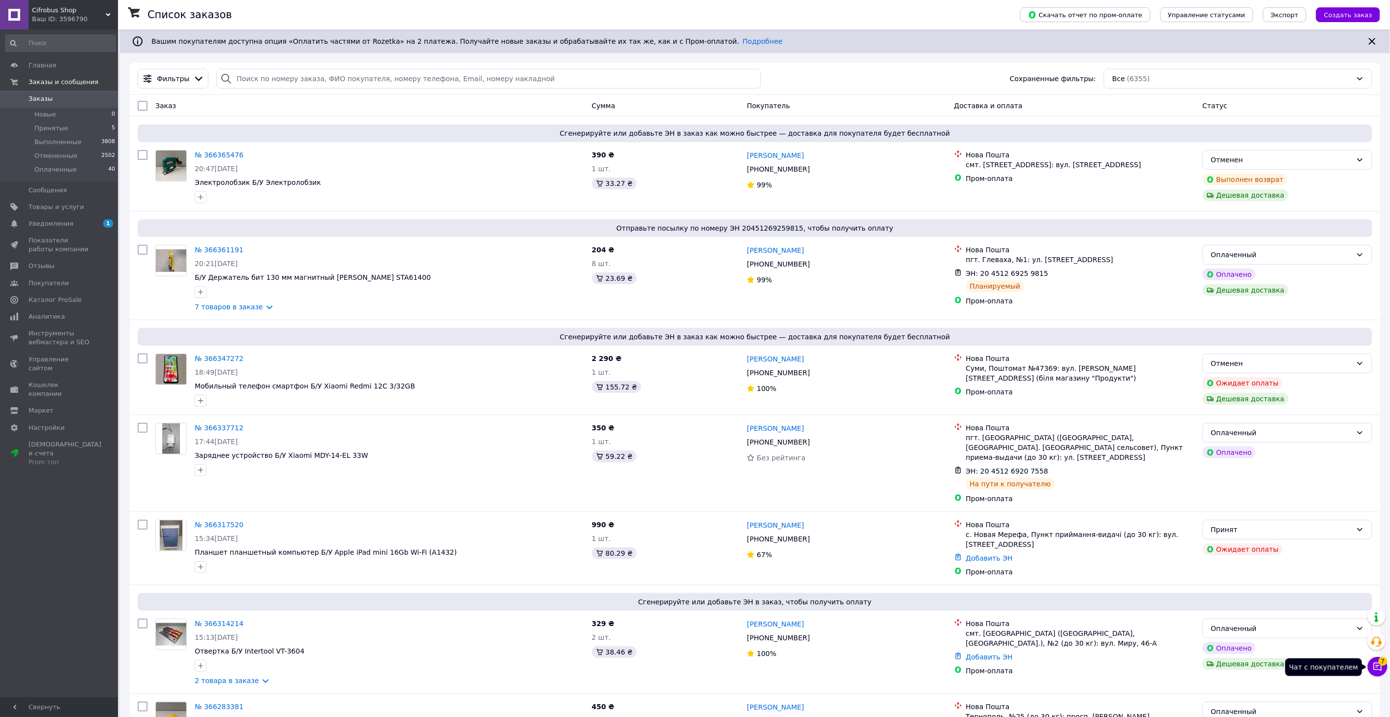
click at [1386, 669] on button "Чат с покупателем 7" at bounding box center [1378, 667] width 20 height 20
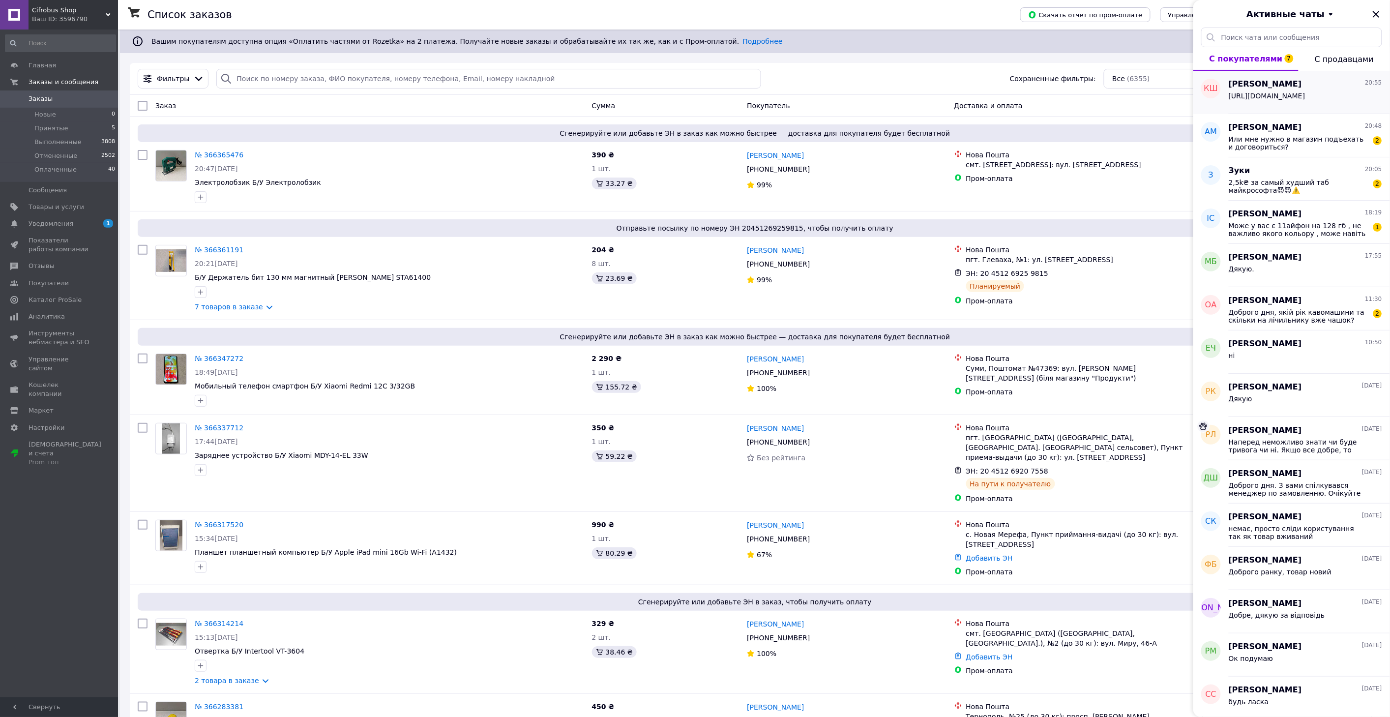
click at [1294, 95] on span "[URL][DOMAIN_NAME]" at bounding box center [1267, 96] width 77 height 8
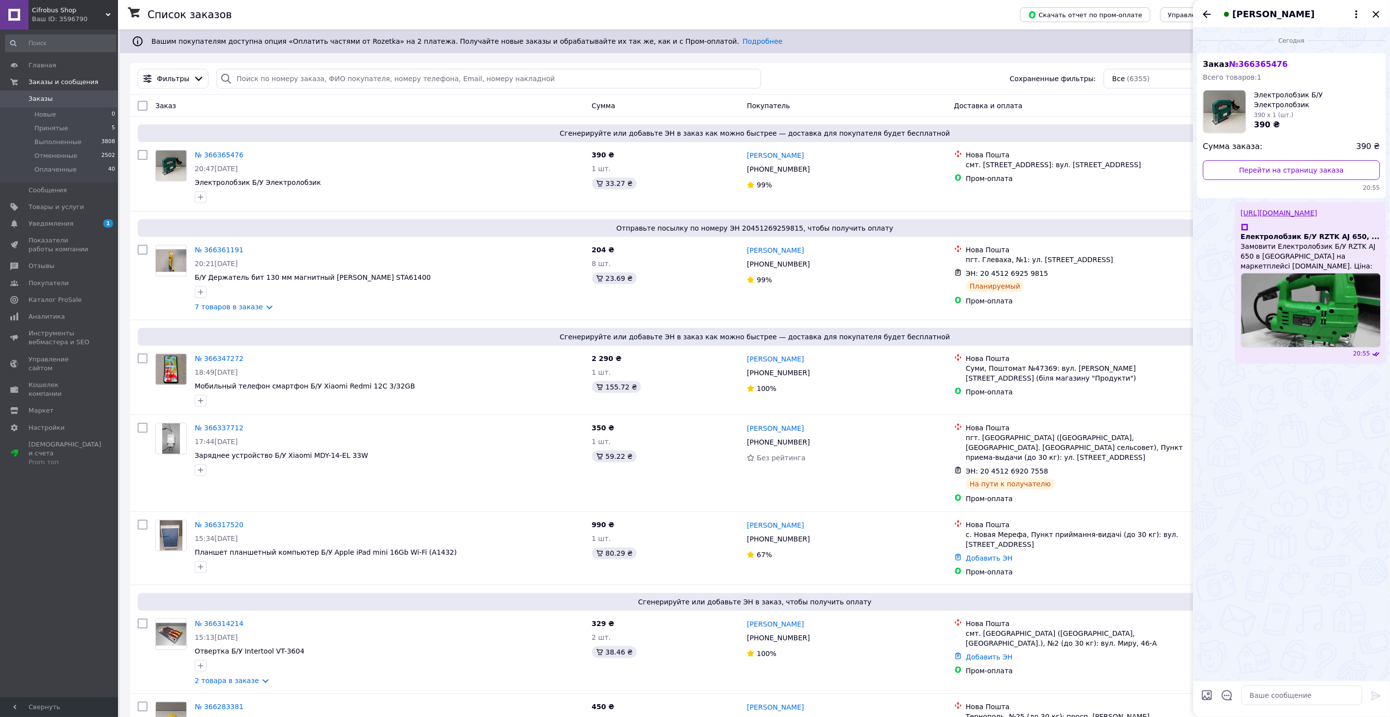
click at [1278, 207] on div "https://prom.ua/ua/p2696552619-elektrolobzik-rztk-650.html Електролобзик Б/У RZ…" at bounding box center [1310, 283] width 151 height 162
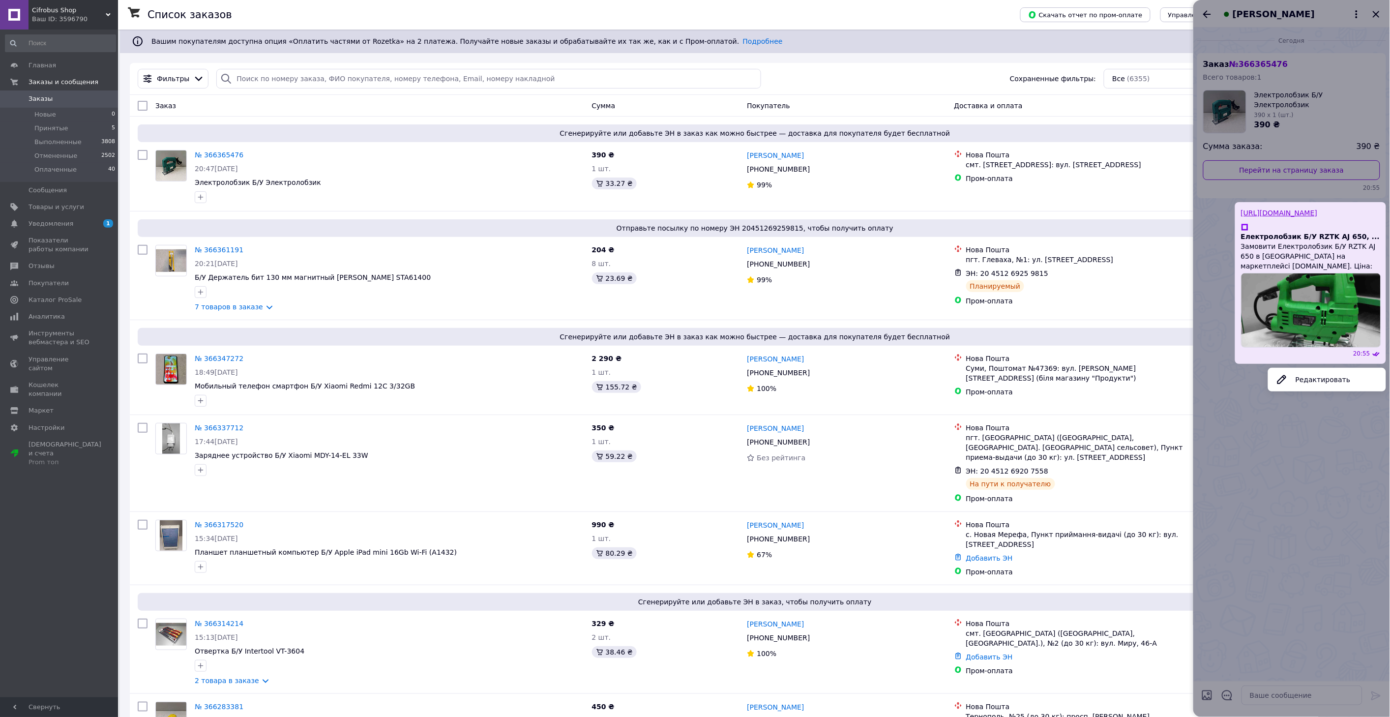
click at [1249, 455] on div at bounding box center [1292, 358] width 197 height 717
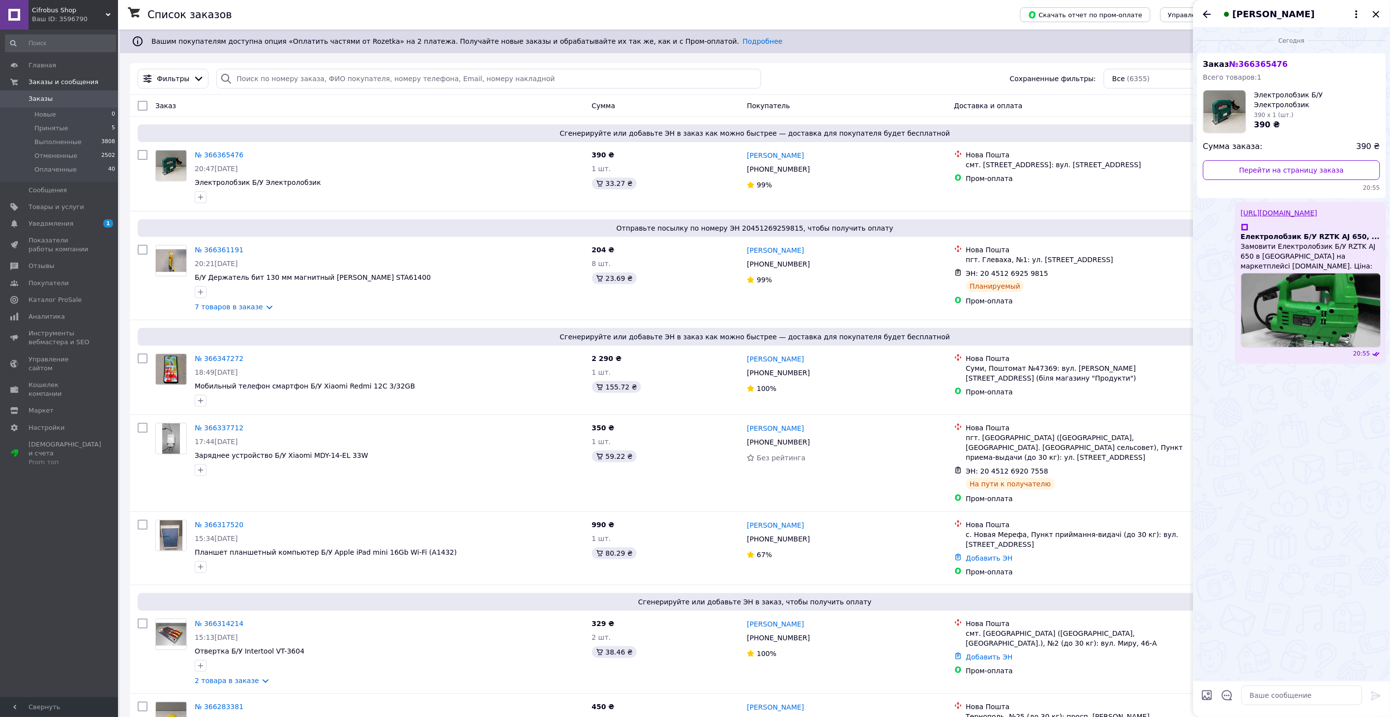
click at [1280, 217] on link "[URL][DOMAIN_NAME]" at bounding box center [1279, 213] width 77 height 8
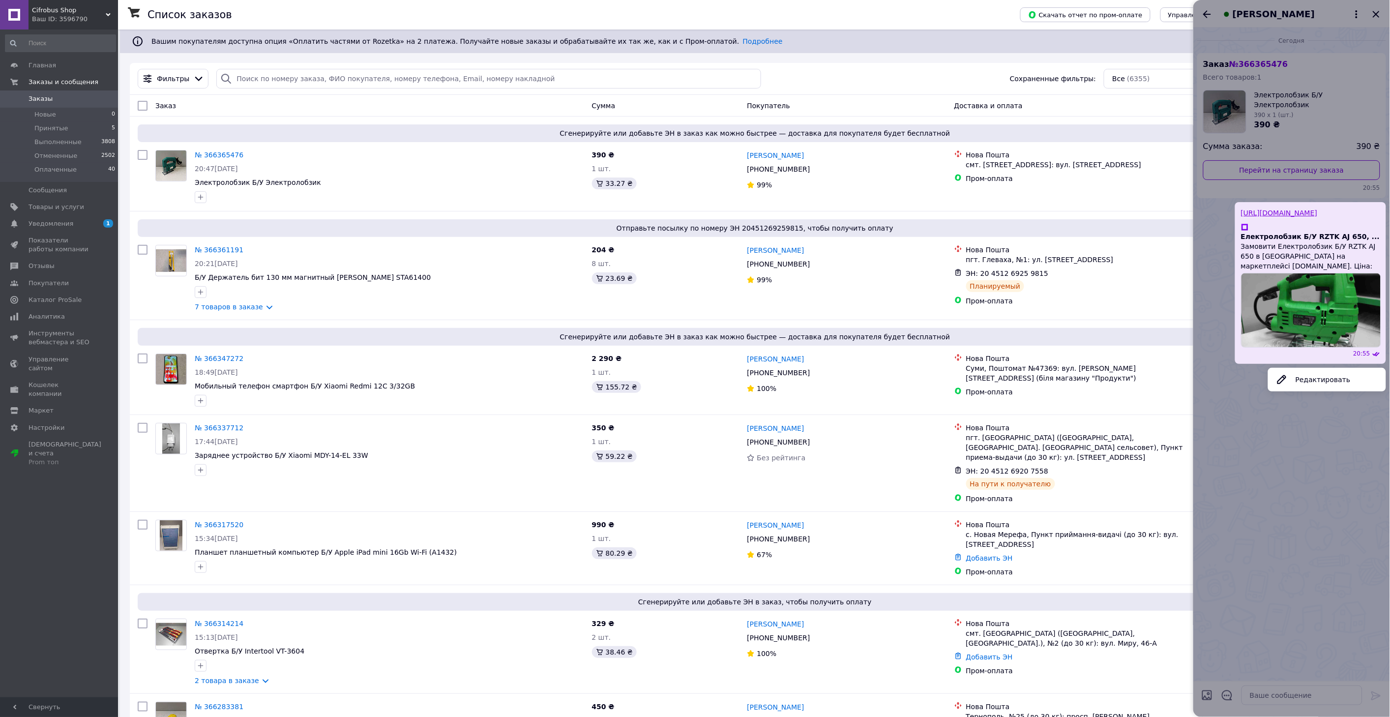
click at [1279, 487] on div at bounding box center [1292, 358] width 197 height 717
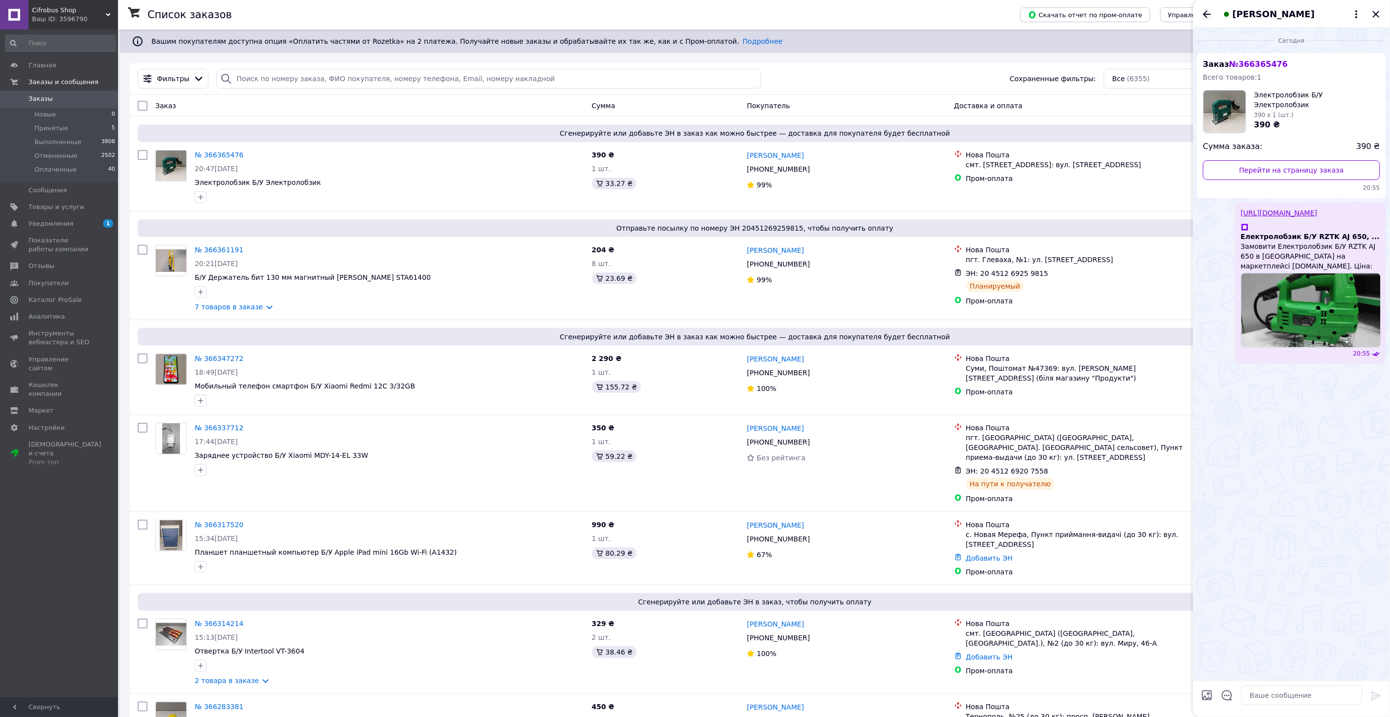
click at [1207, 13] on icon "Назад" at bounding box center [1208, 14] width 12 height 12
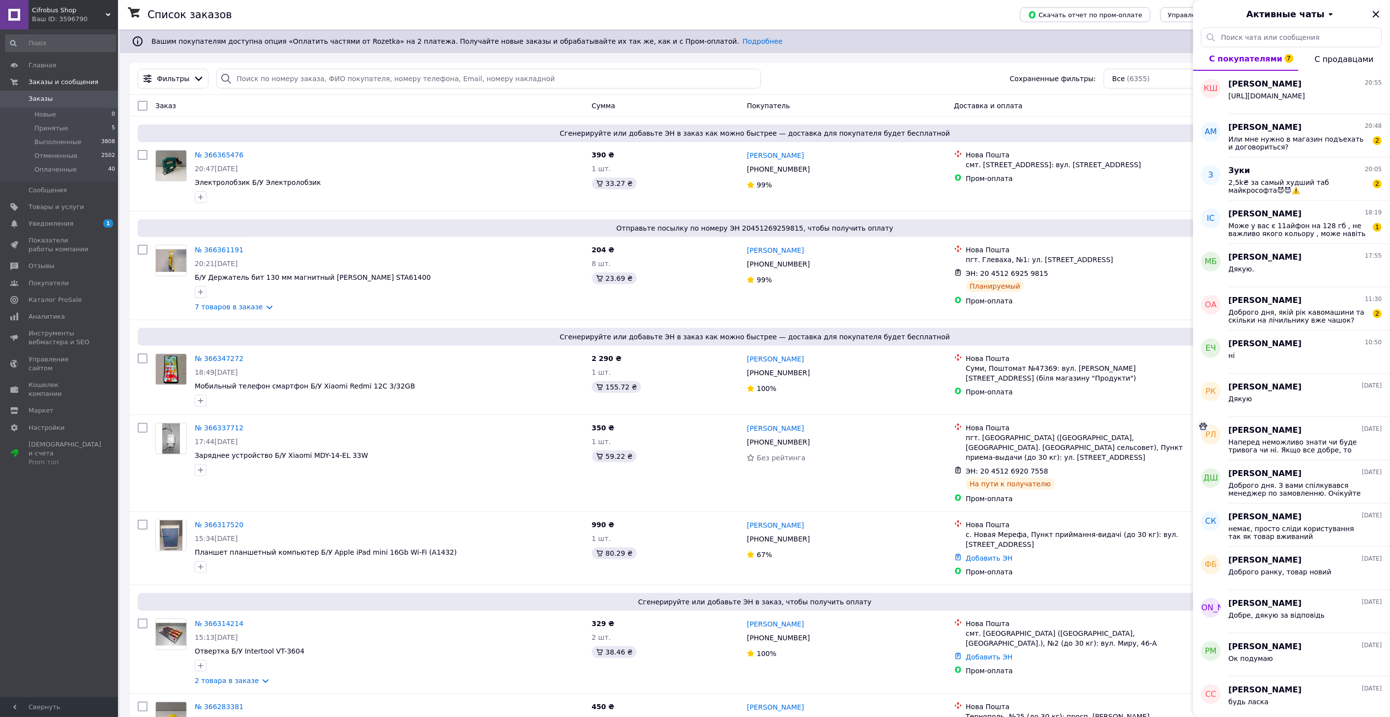
click at [1378, 15] on icon "Закрыть" at bounding box center [1376, 14] width 6 height 6
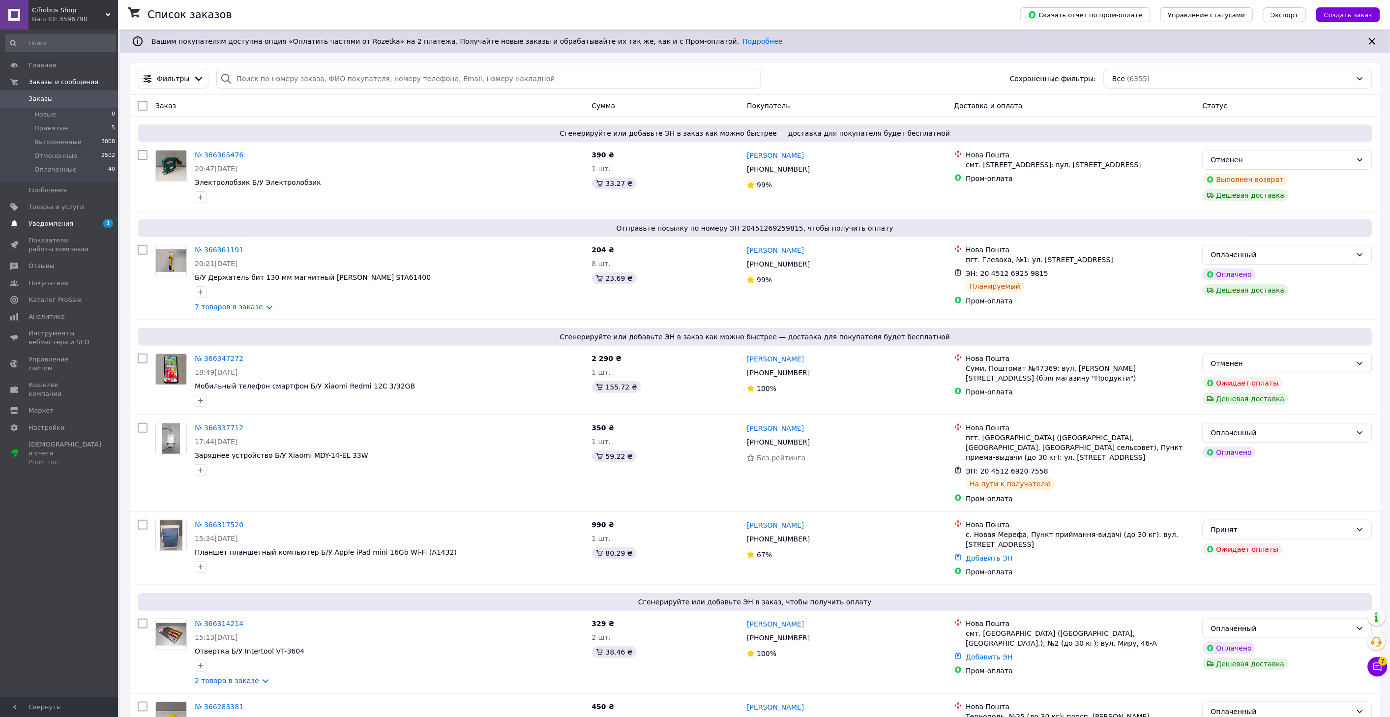
click at [44, 222] on span "Уведомления" at bounding box center [51, 223] width 45 height 9
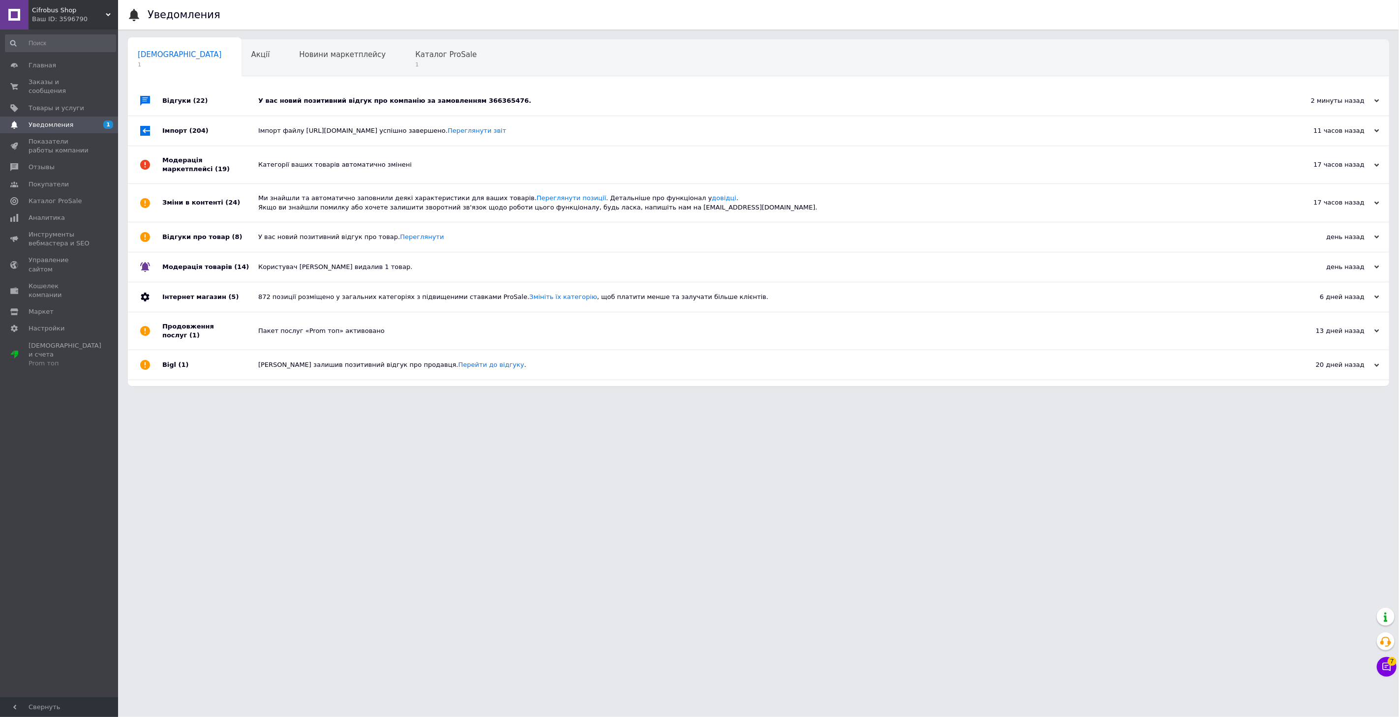
click at [297, 101] on div "У вас новий позитивний відгук про компанію за замовленням 366365476." at bounding box center [769, 100] width 1022 height 9
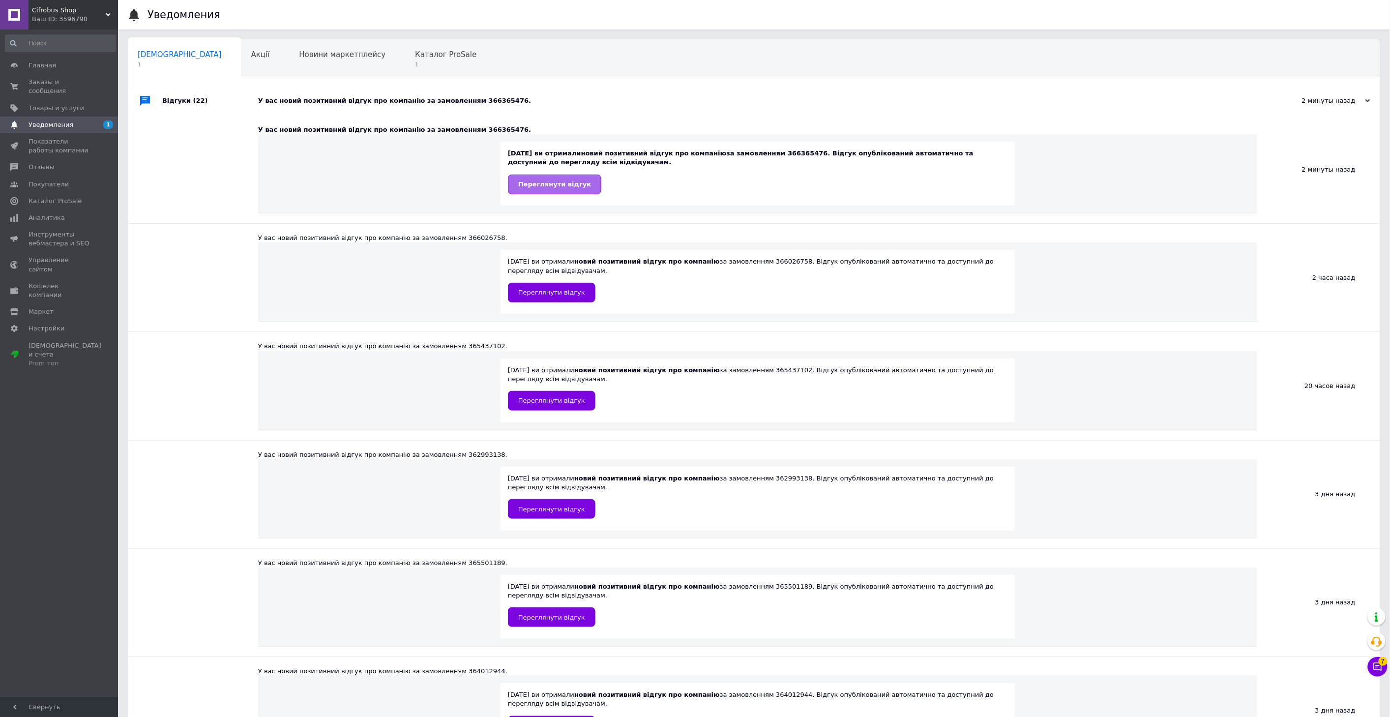
click at [546, 182] on span "Переглянути відгук" at bounding box center [554, 183] width 73 height 7
click at [405, 69] on div "Каталог ProSale 1" at bounding box center [450, 58] width 91 height 37
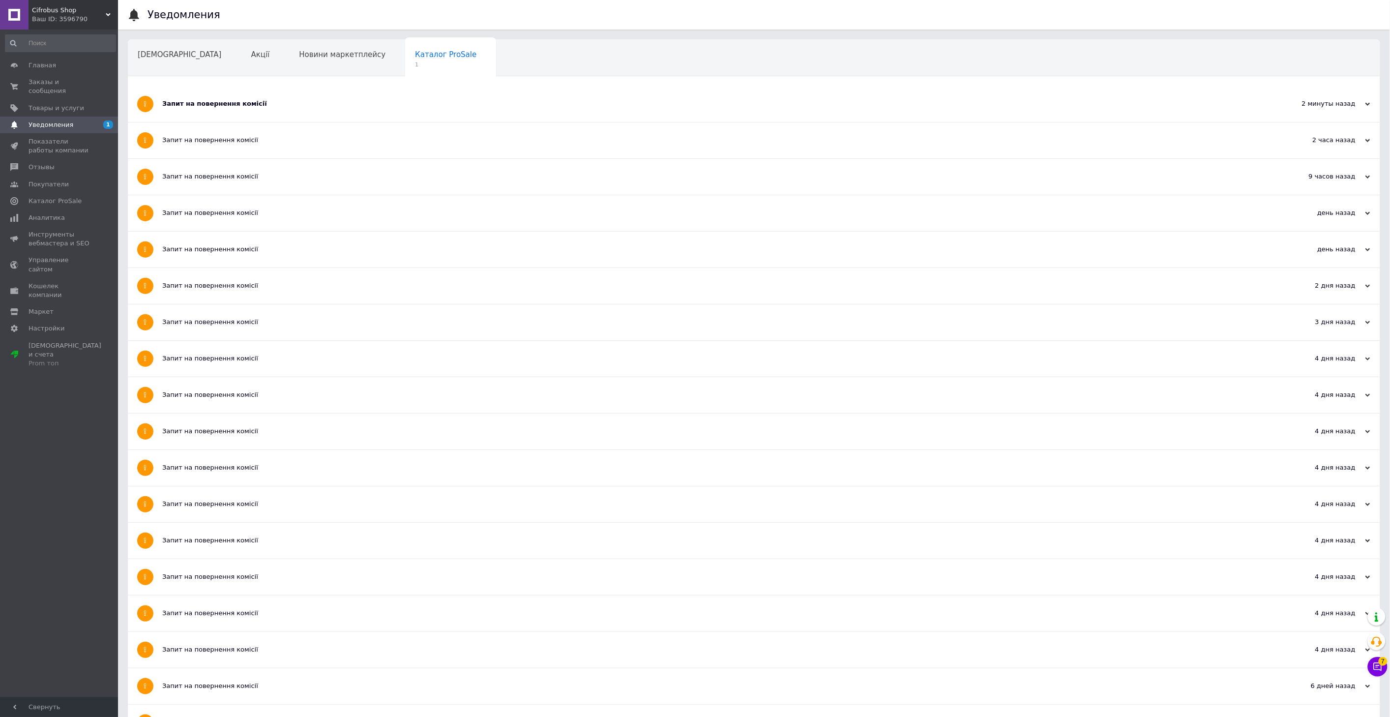
click at [259, 105] on div "Запит на повернення комісії" at bounding box center [717, 103] width 1110 height 9
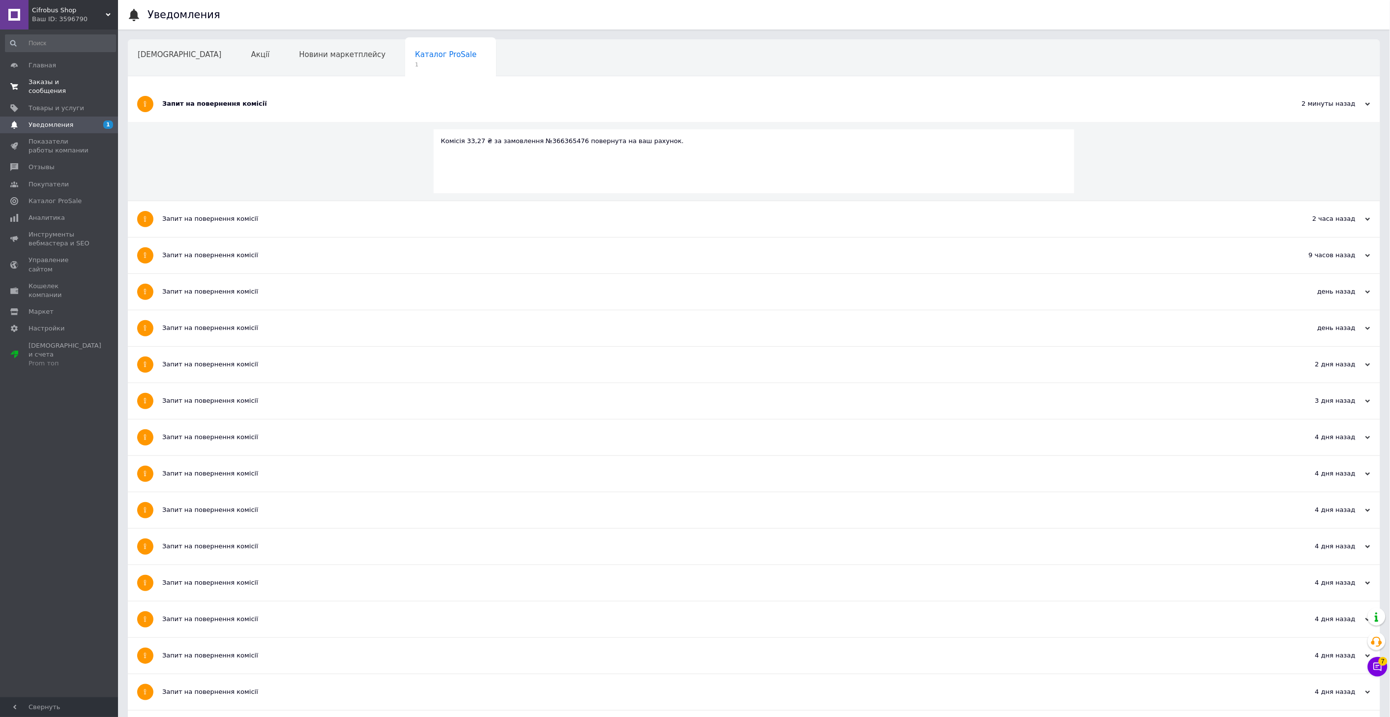
click at [82, 84] on span "Заказы и сообщения" at bounding box center [60, 87] width 62 height 18
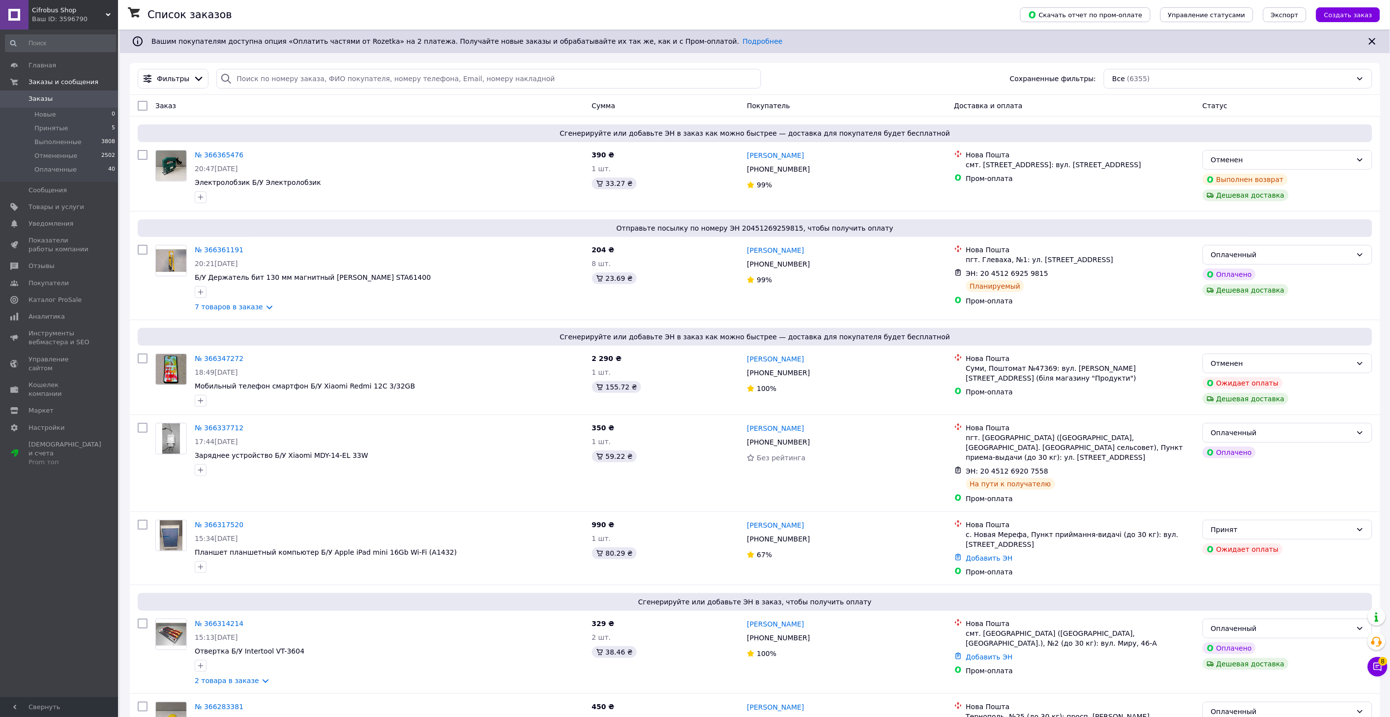
click at [1384, 670] on button "Чат с покупателем 8" at bounding box center [1378, 667] width 20 height 20
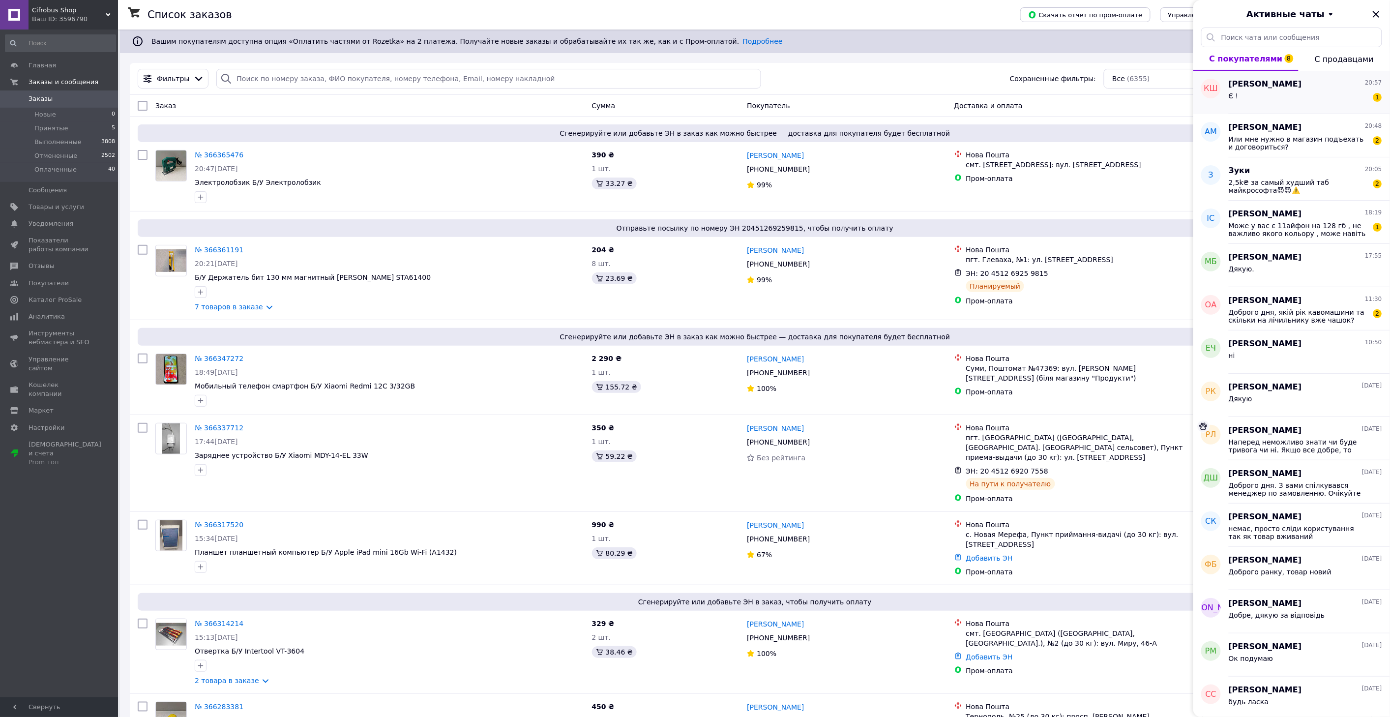
click at [1255, 96] on div "Є ! 1" at bounding box center [1305, 98] width 153 height 16
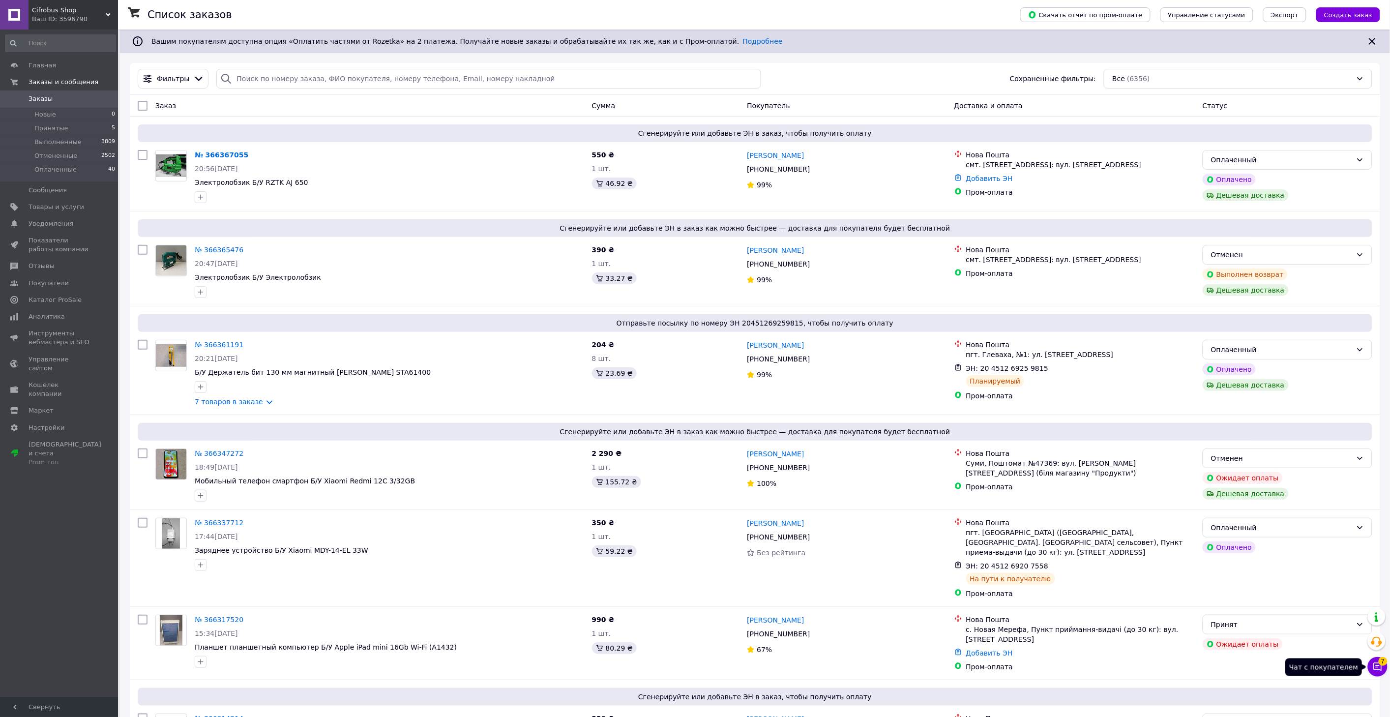
click at [1376, 667] on icon at bounding box center [1378, 667] width 10 height 10
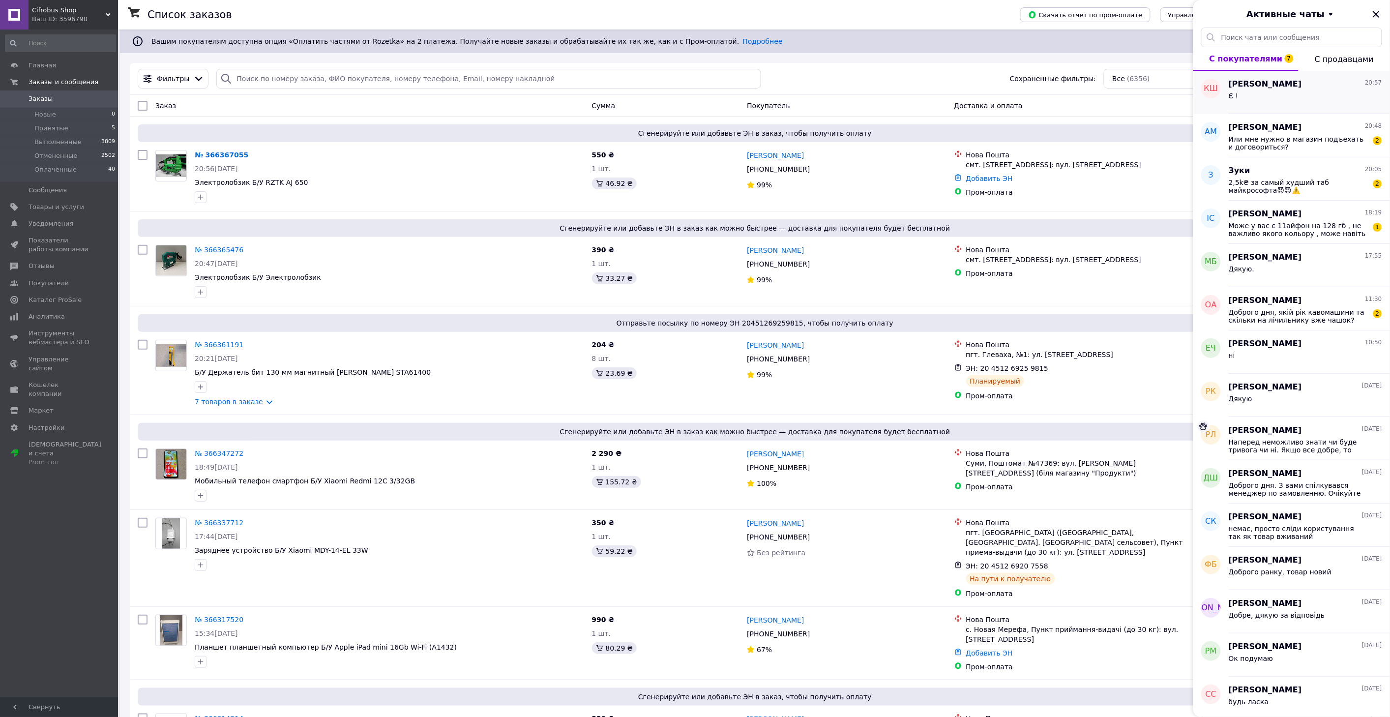
click at [1264, 100] on div "Є !" at bounding box center [1305, 98] width 153 height 16
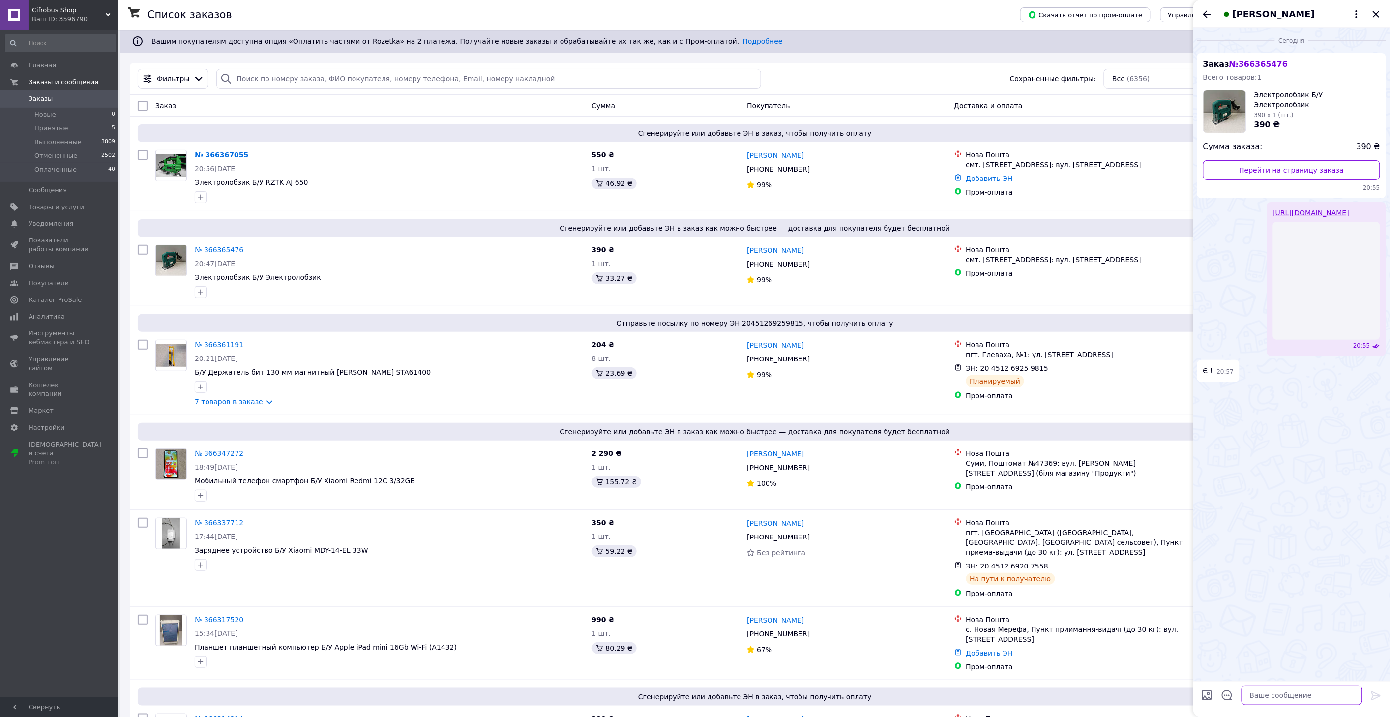
click at [1276, 691] on textarea at bounding box center [1302, 696] width 121 height 20
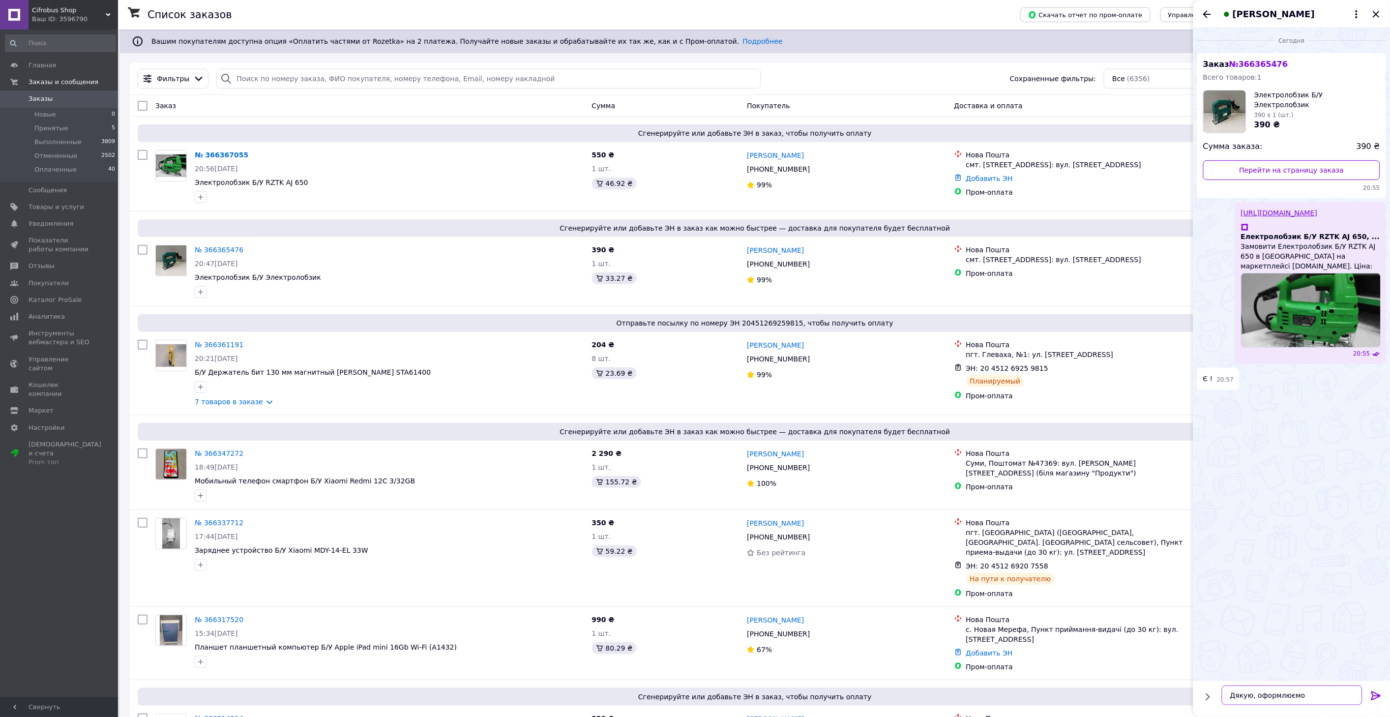
type textarea "Дякую, оформлюємо."
click at [1206, 10] on icon "Назад" at bounding box center [1208, 14] width 12 height 12
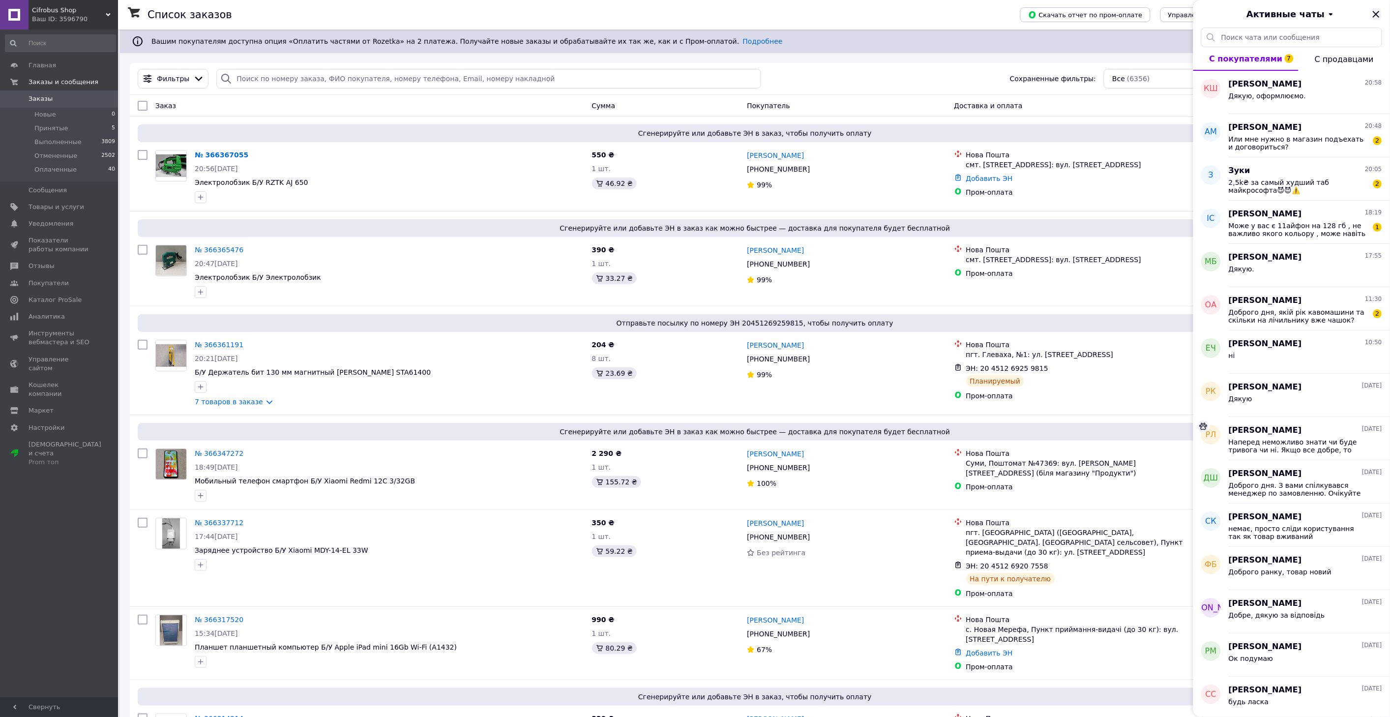
click at [1376, 18] on icon "Закрыть" at bounding box center [1377, 14] width 12 height 12
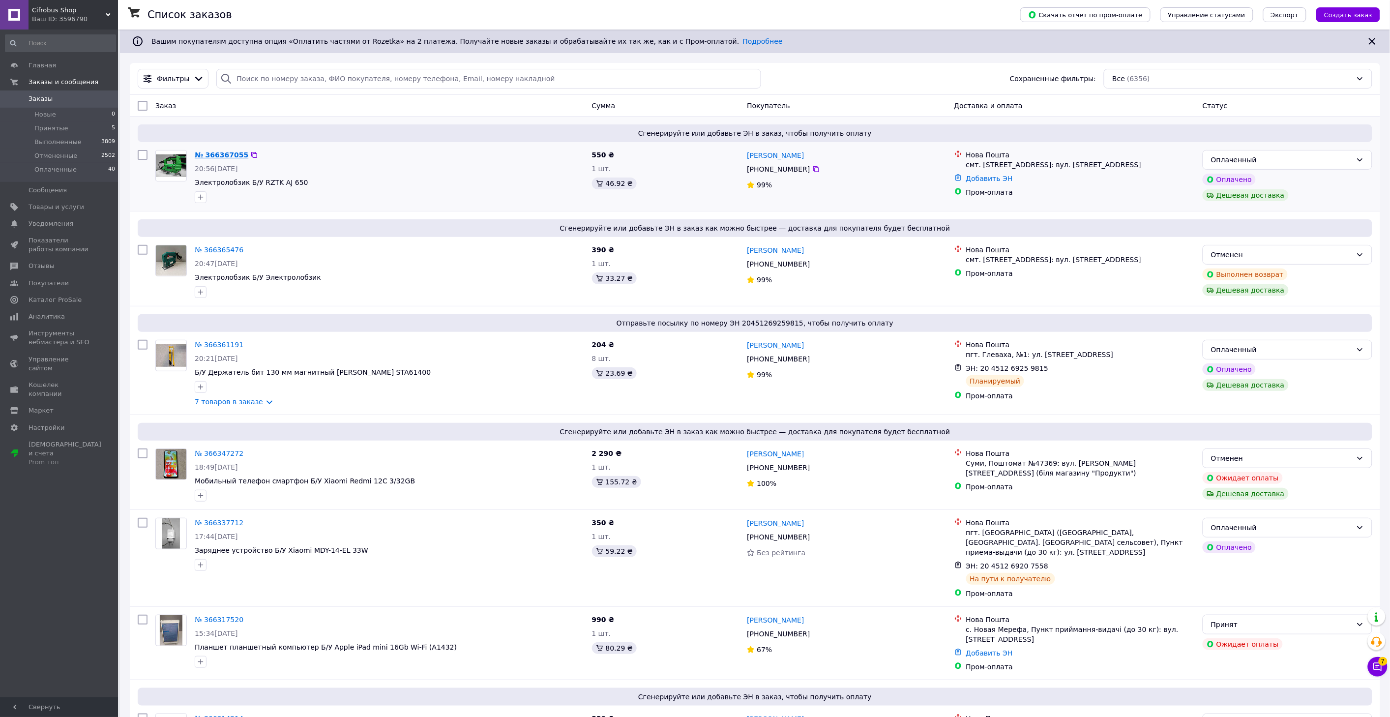
click at [205, 153] on link "№ 366367055" at bounding box center [222, 155] width 54 height 8
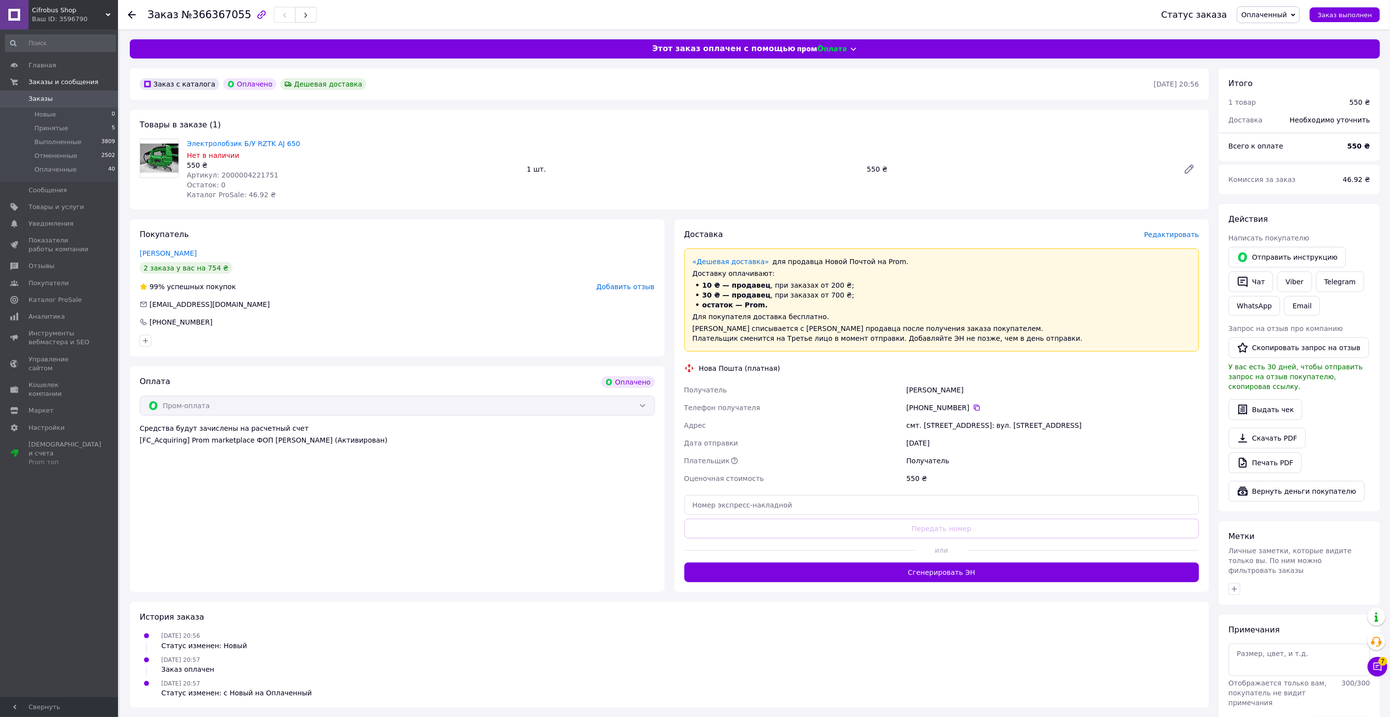
click at [235, 175] on span "Артикул: 2000004221751" at bounding box center [232, 175] width 91 height 8
copy span "2000004221751"
click at [45, 99] on span "Заказы" at bounding box center [41, 98] width 24 height 9
